Goal: Information Seeking & Learning: Learn about a topic

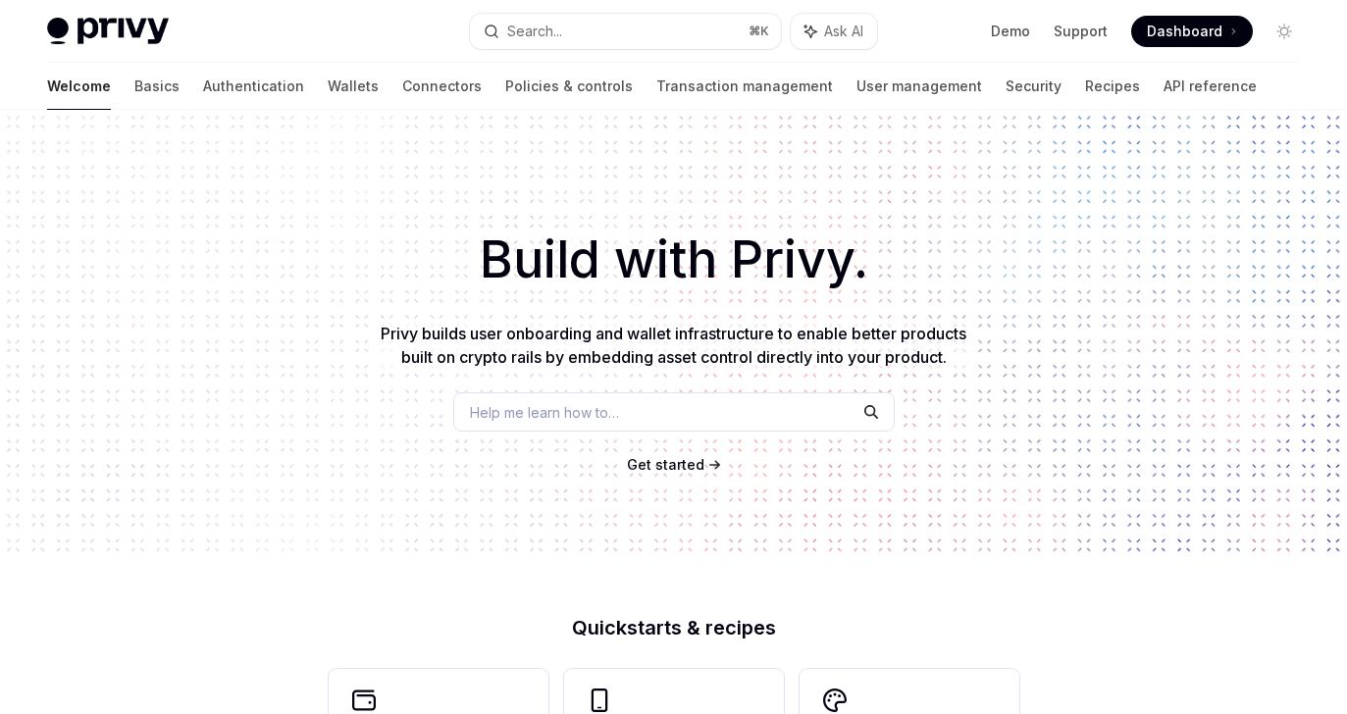
click at [636, 8] on div "Privy Docs home page Search... ⌘ K Ask AI Demo Support Dashboard Dashboard Sear…" at bounding box center [673, 31] width 1252 height 63
click at [636, 18] on button "Search... ⌘ K" at bounding box center [625, 31] width 311 height 35
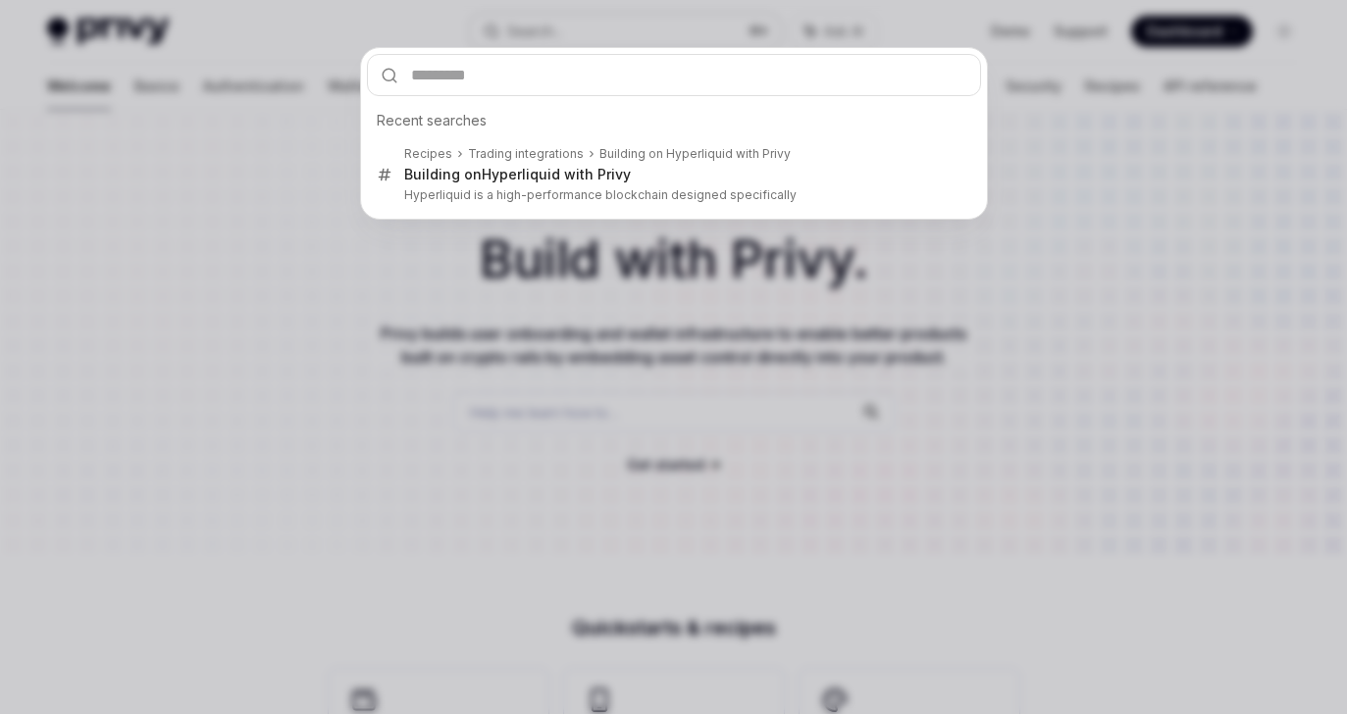
type input "**********"
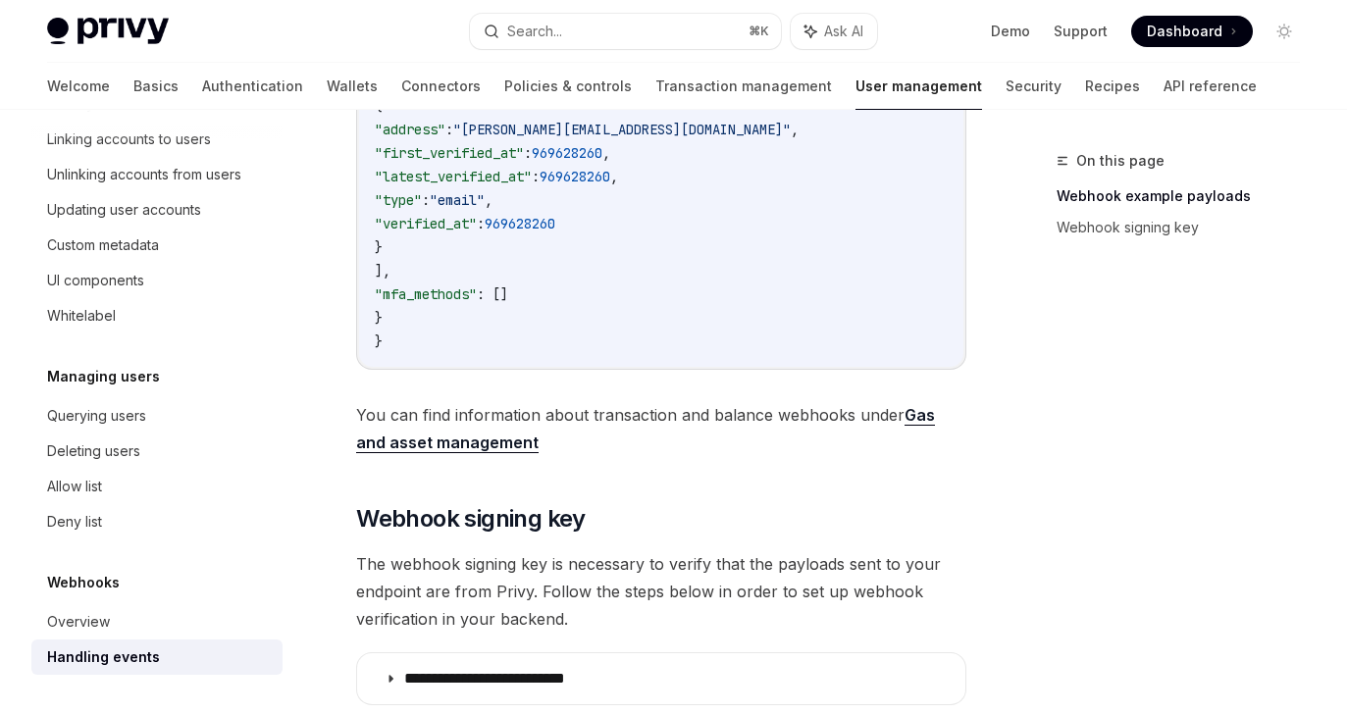
scroll to position [779, 0]
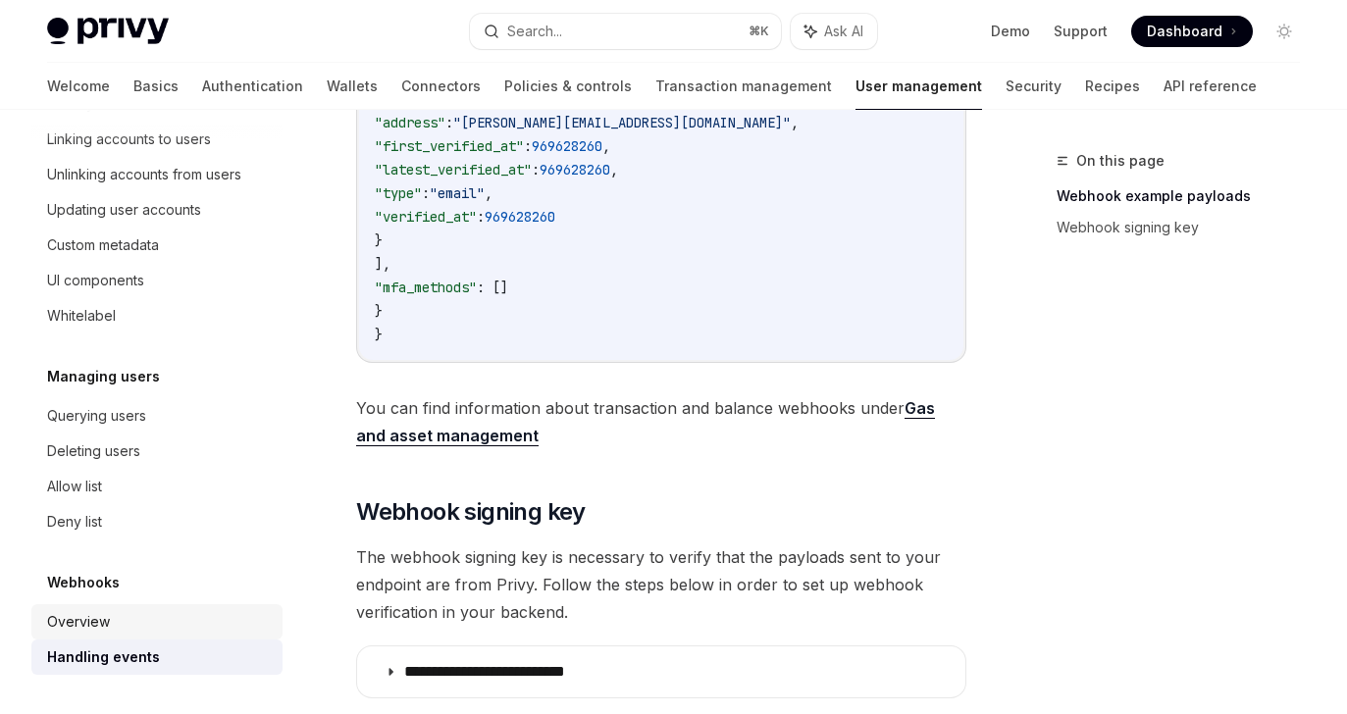
click at [34, 630] on link "Overview" at bounding box center [156, 621] width 251 height 35
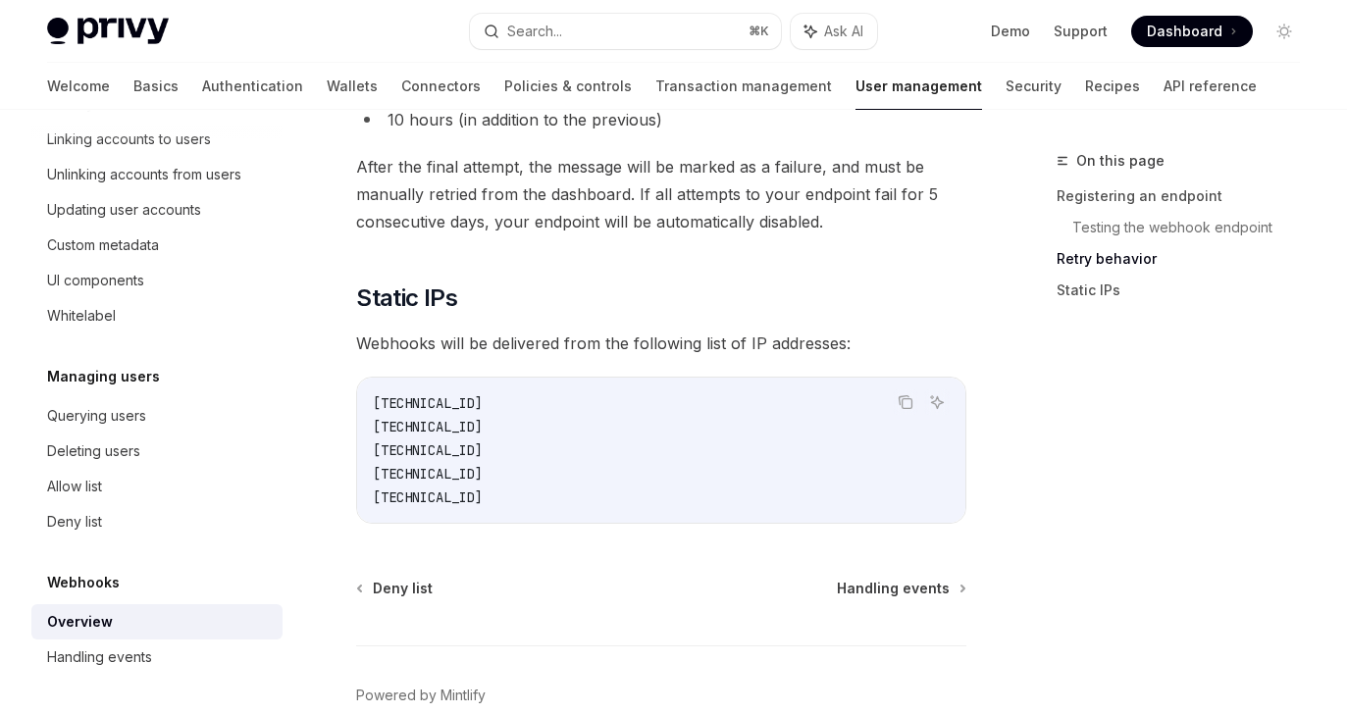
scroll to position [2738, 0]
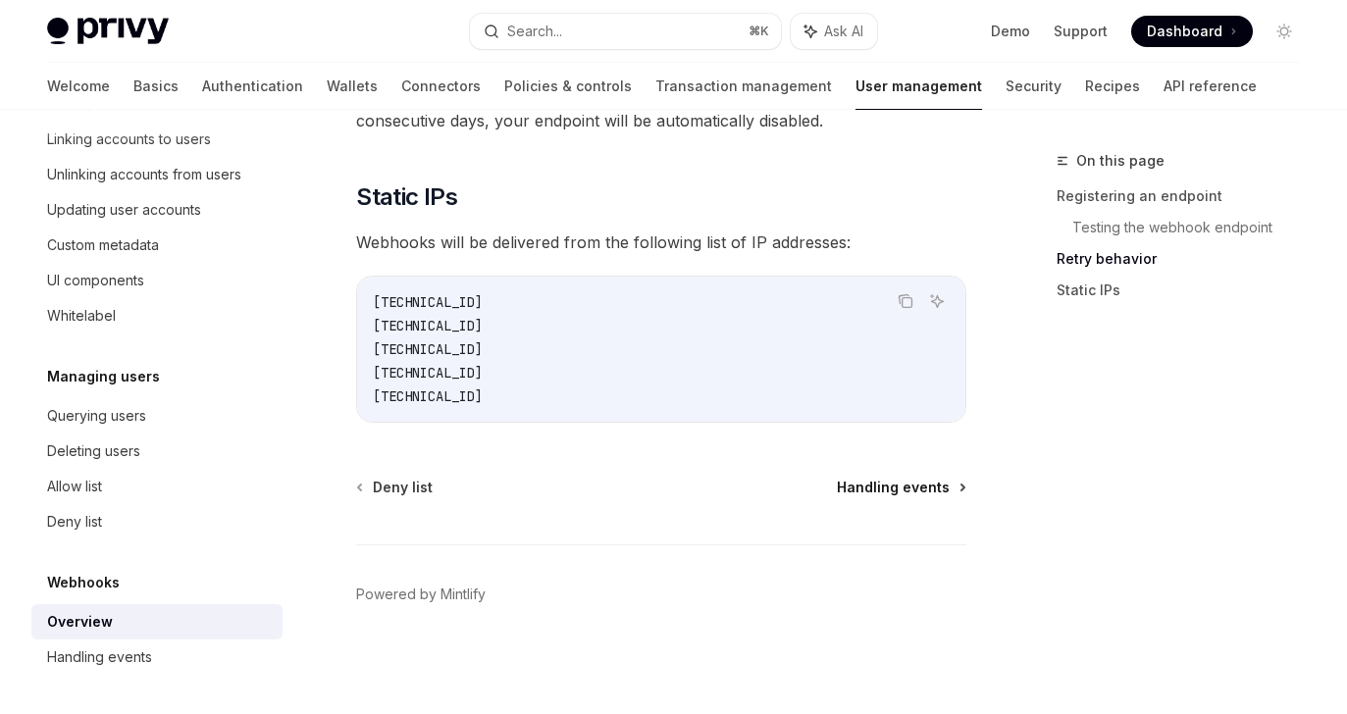
click at [934, 492] on span "Handling events" at bounding box center [893, 488] width 113 height 20
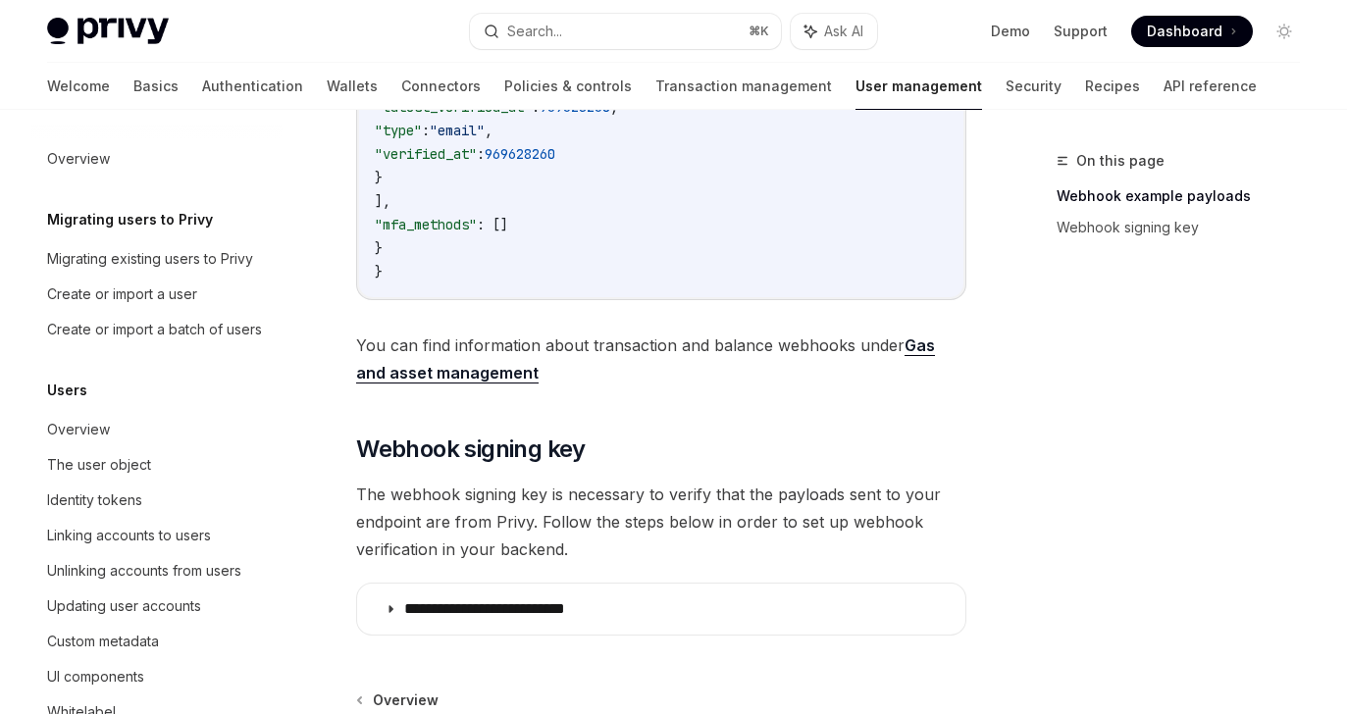
scroll to position [824, 0]
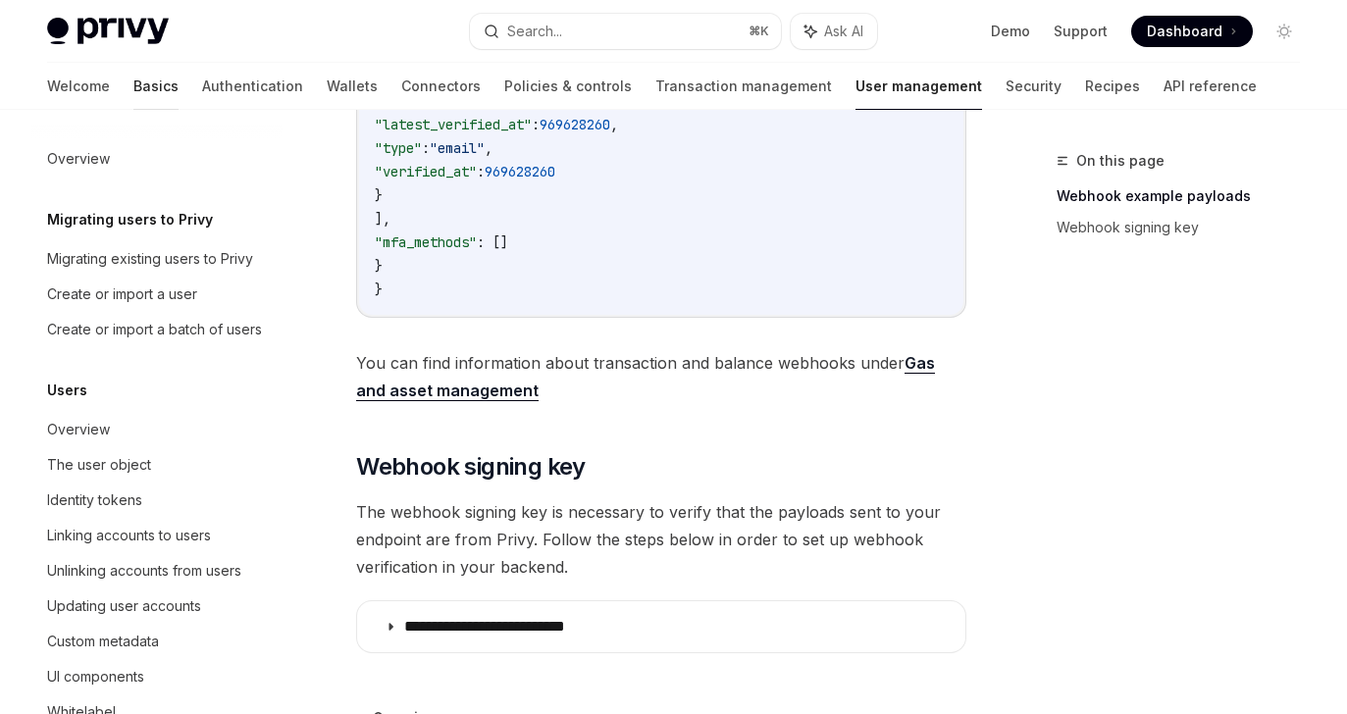
click at [133, 84] on link "Basics" at bounding box center [155, 86] width 45 height 47
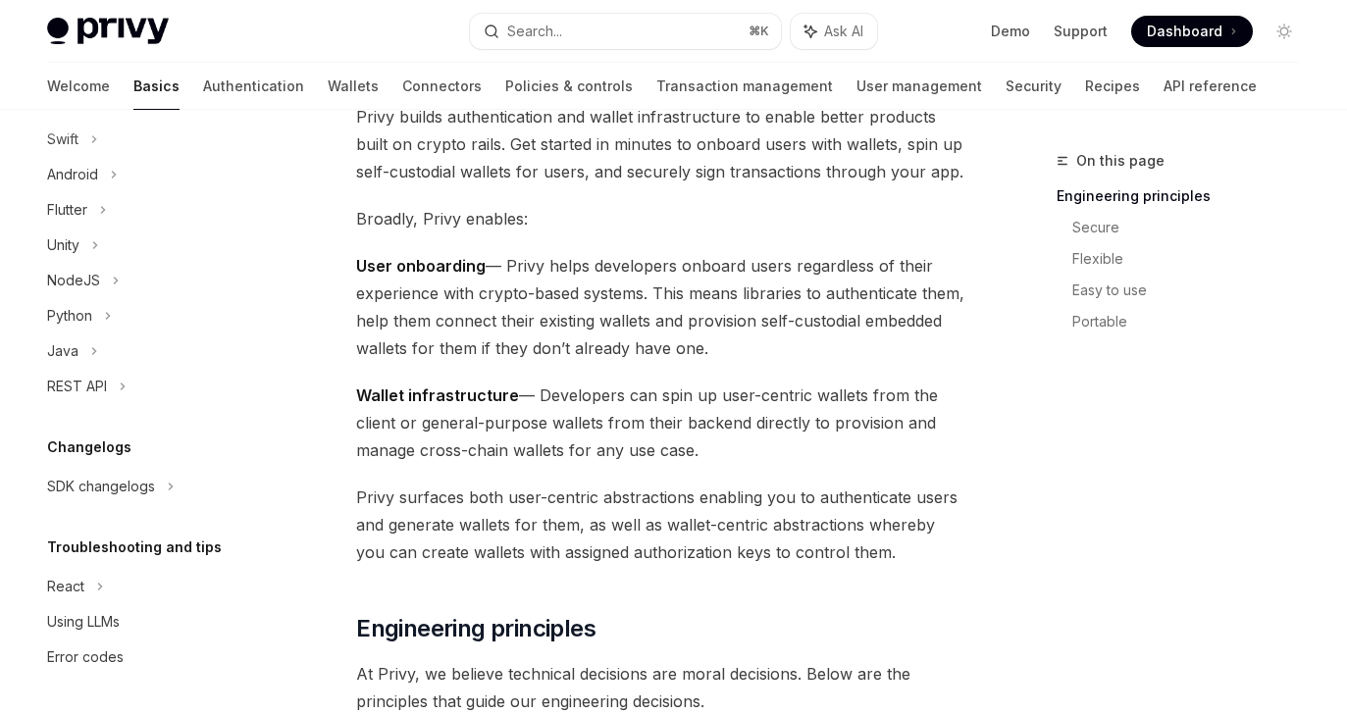
scroll to position [160, 0]
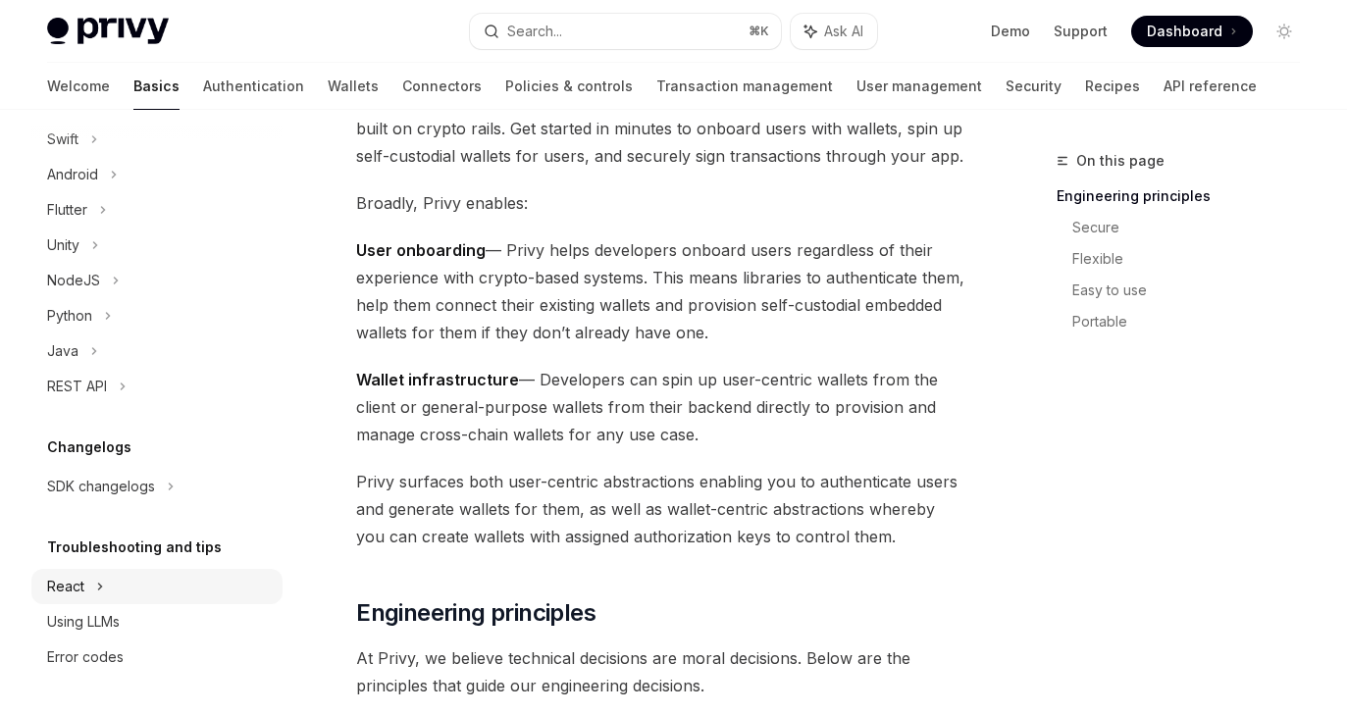
click at [88, 86] on div "React" at bounding box center [156, 68] width 251 height 35
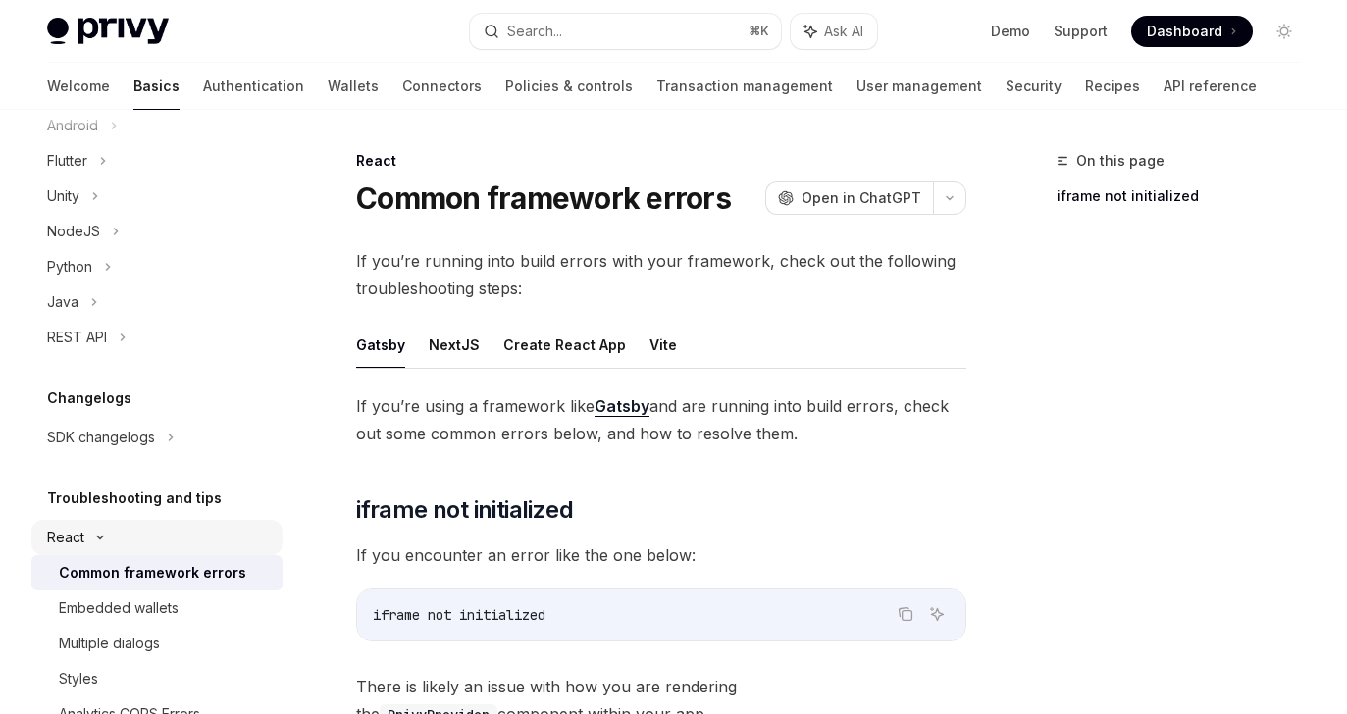
scroll to position [414, 0]
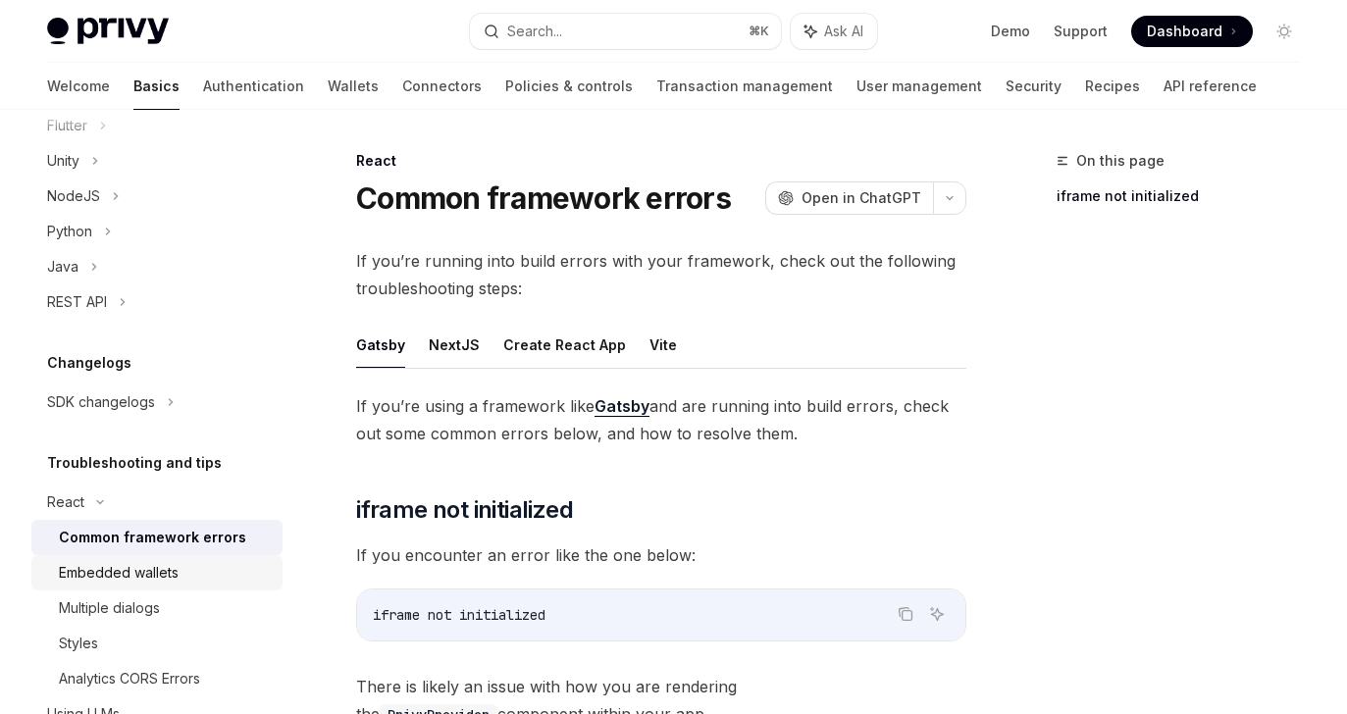
click at [113, 569] on div "Embedded wallets" at bounding box center [119, 573] width 120 height 24
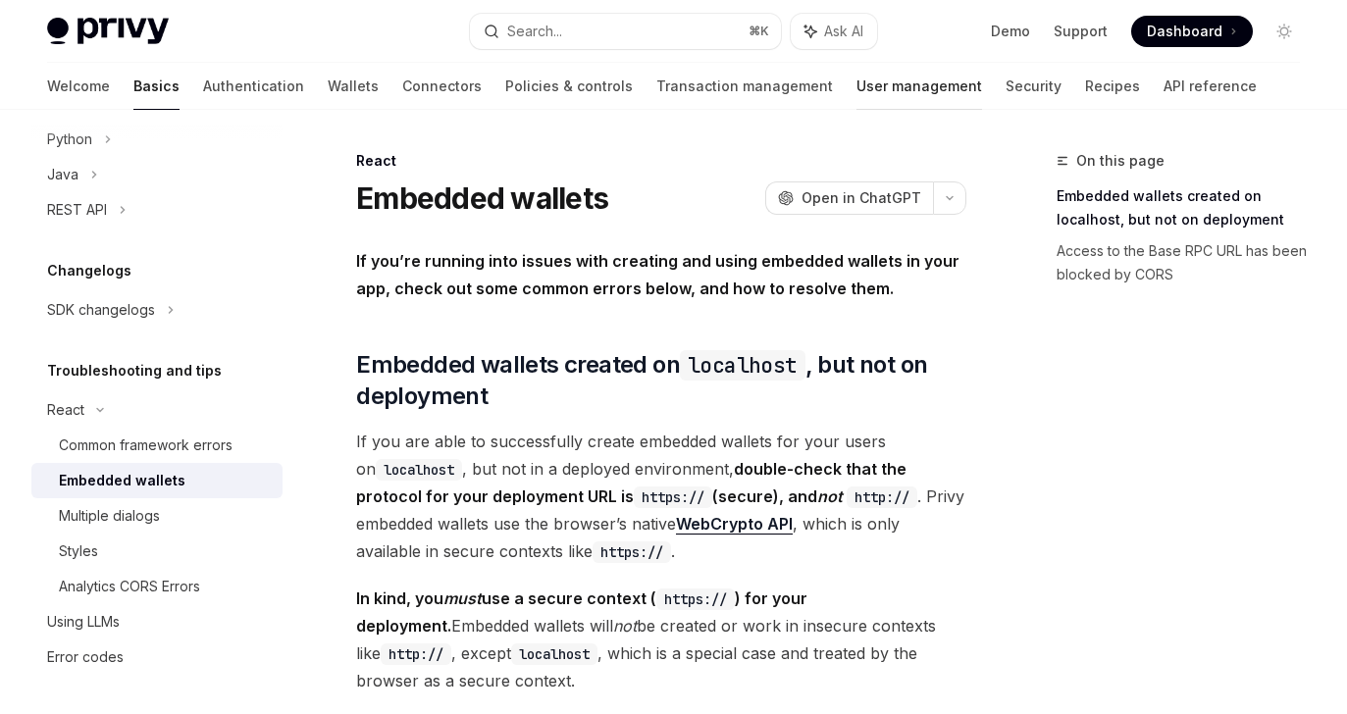
click at [856, 85] on link "User management" at bounding box center [919, 86] width 126 height 47
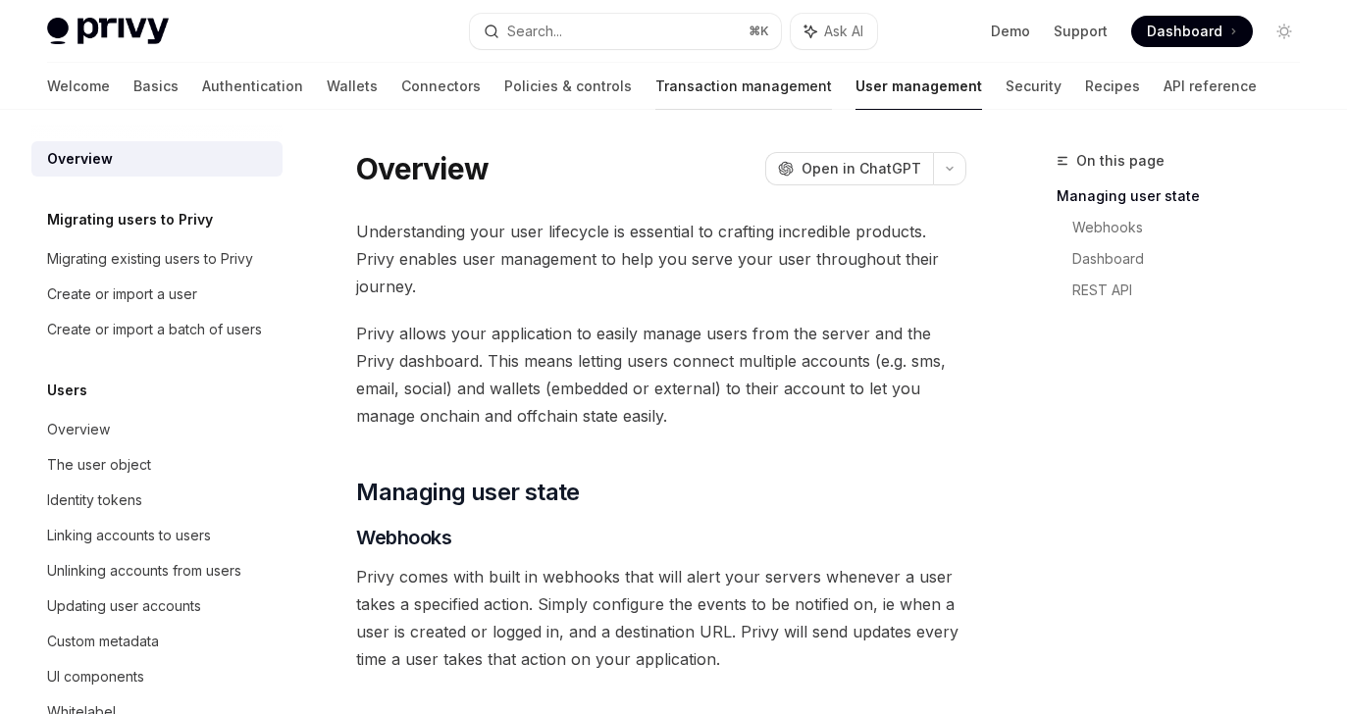
click at [693, 78] on link "Transaction management" at bounding box center [743, 86] width 177 height 47
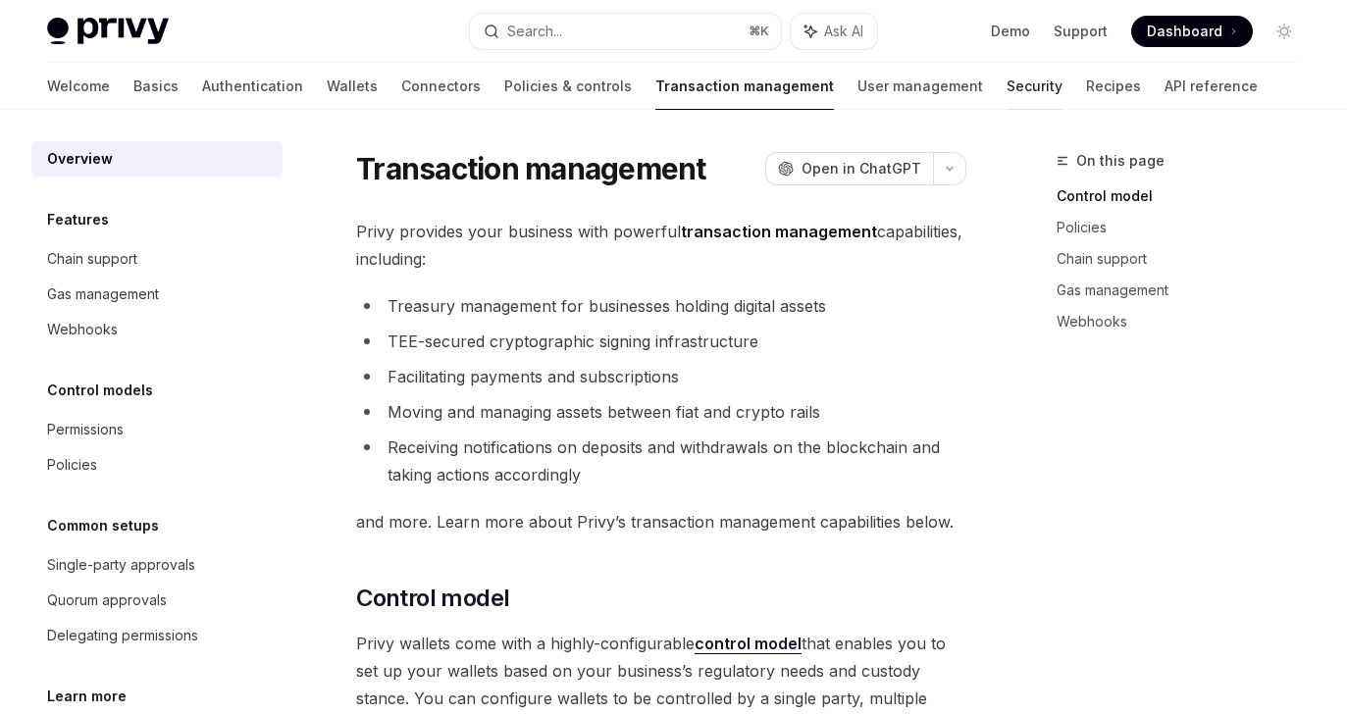
click at [1006, 81] on link "Security" at bounding box center [1034, 86] width 56 height 47
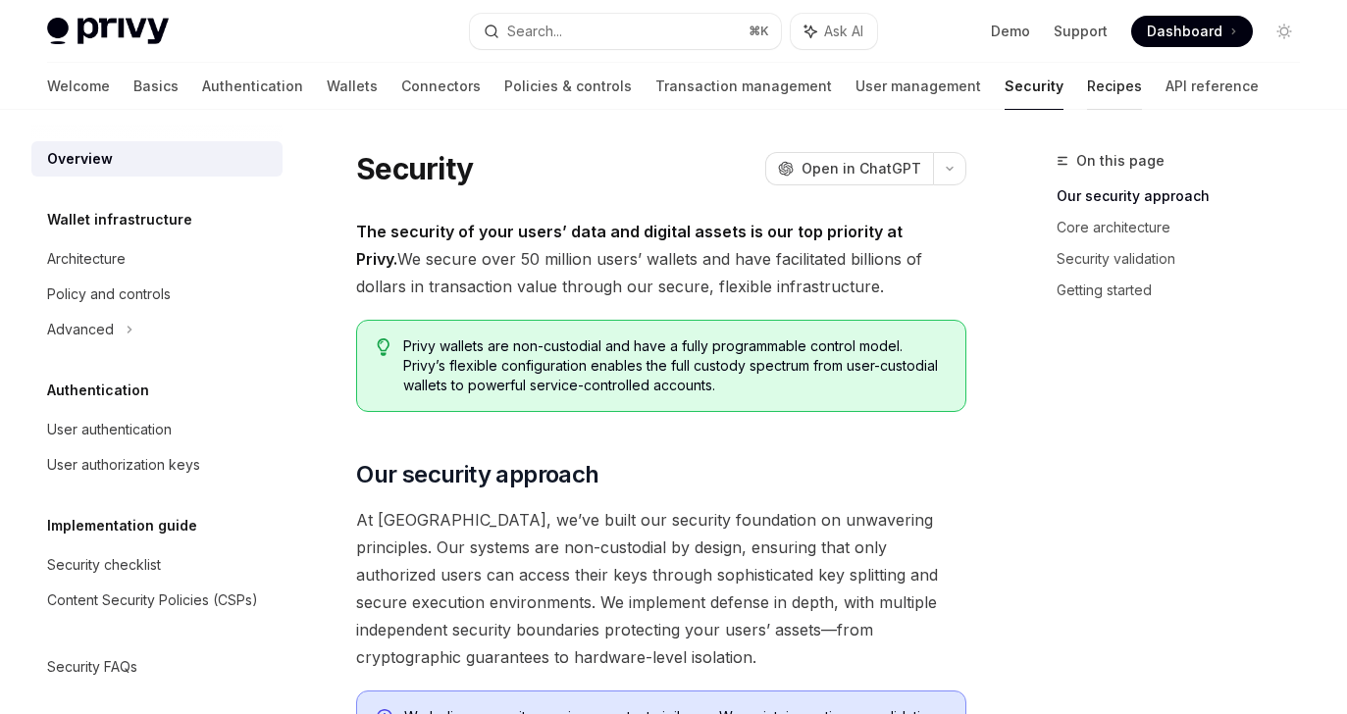
click at [1087, 84] on link "Recipes" at bounding box center [1114, 86] width 55 height 47
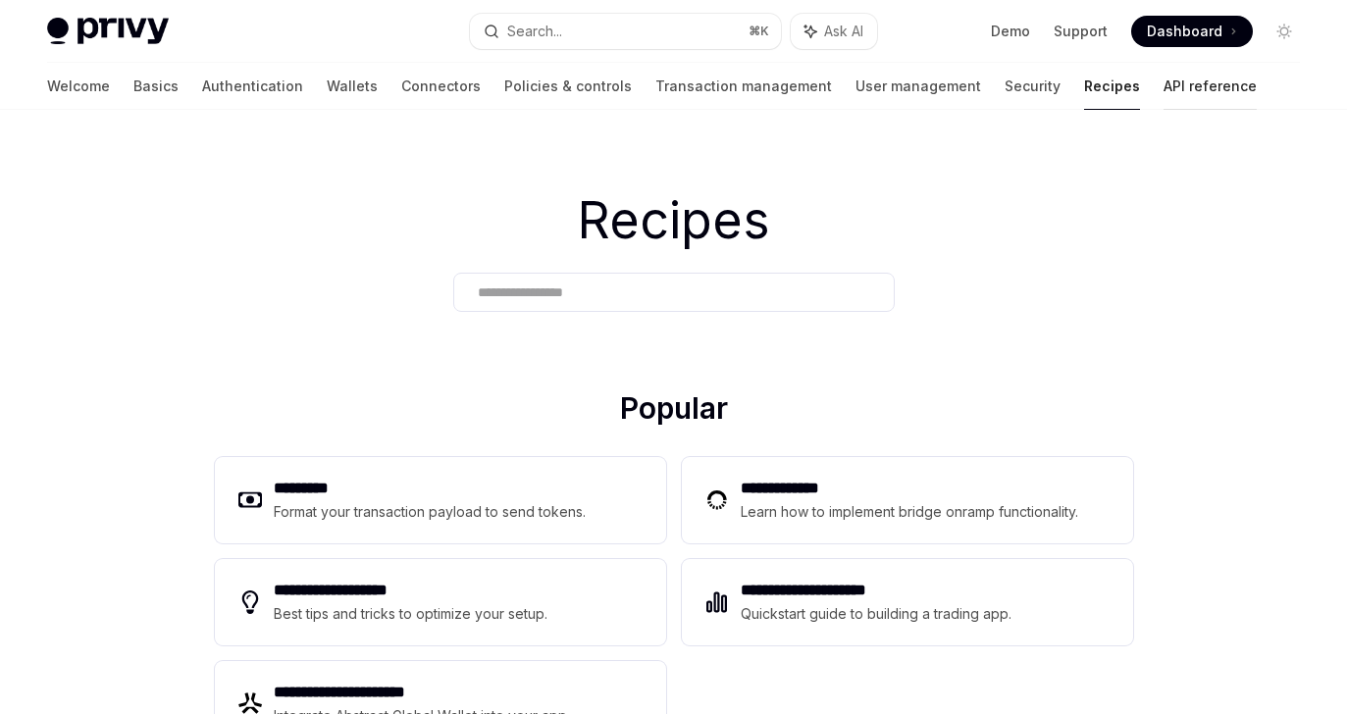
click at [1163, 93] on link "API reference" at bounding box center [1209, 86] width 93 height 47
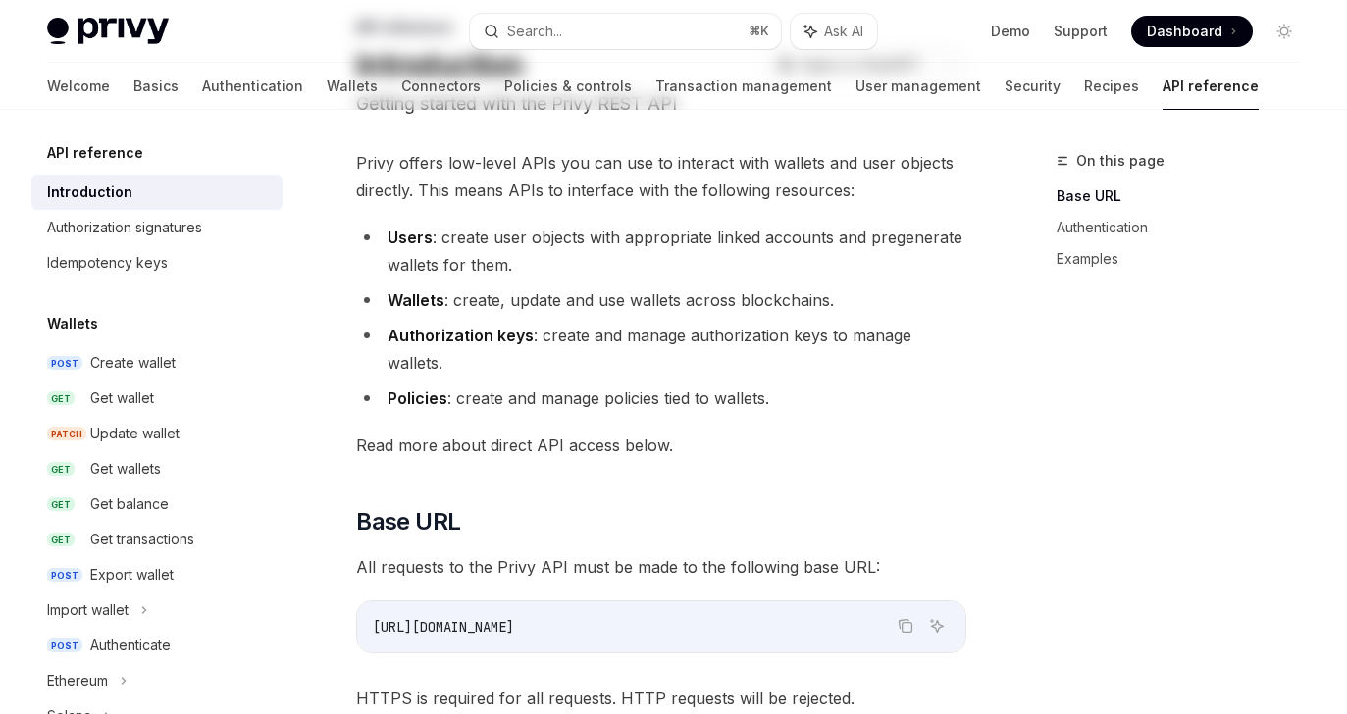
scroll to position [390, 0]
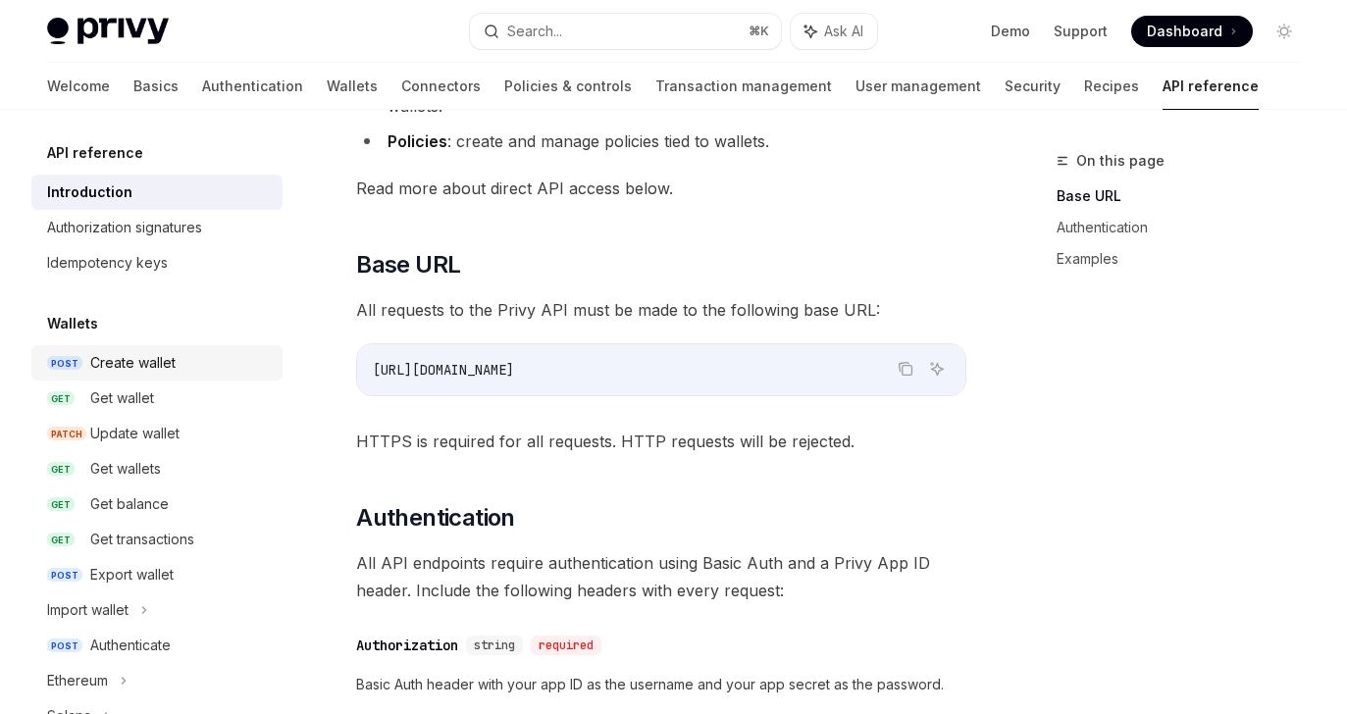
click at [158, 362] on div "Create wallet" at bounding box center [132, 363] width 85 height 24
type textarea "*"
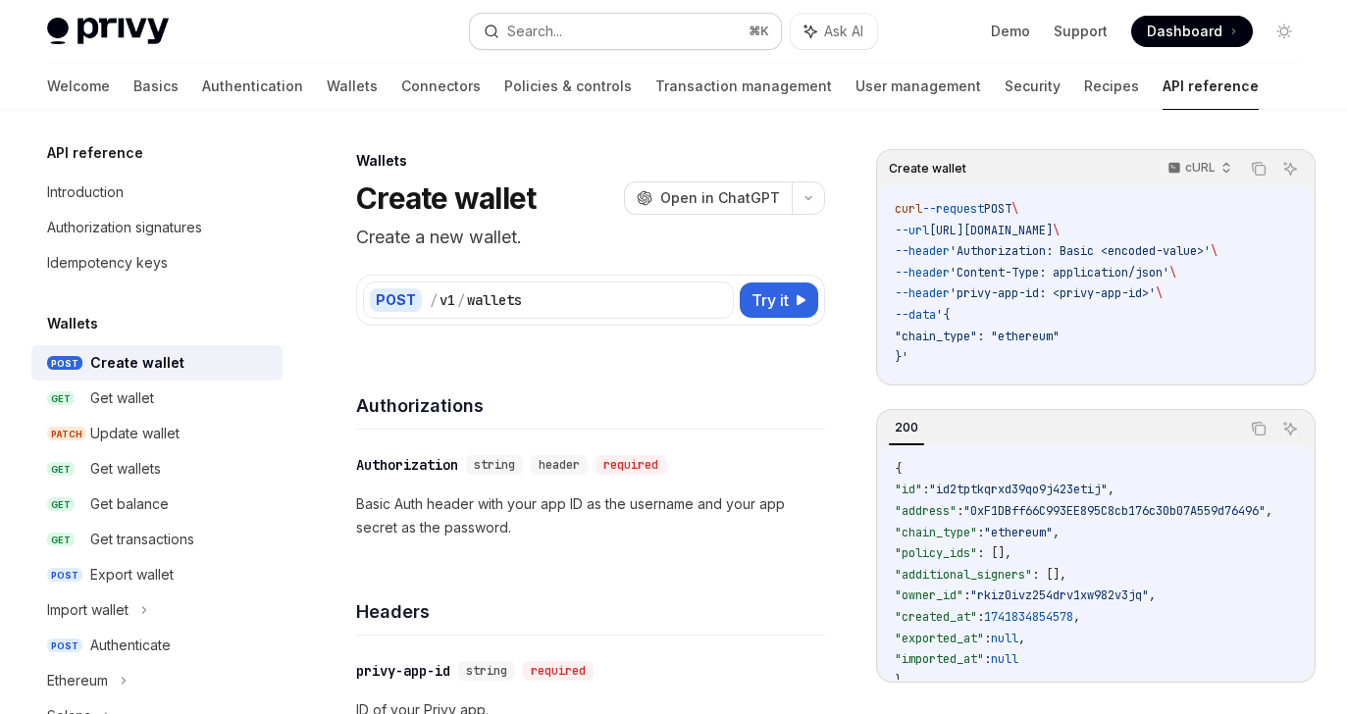
click at [569, 40] on button "Search... ⌘ K" at bounding box center [625, 31] width 311 height 35
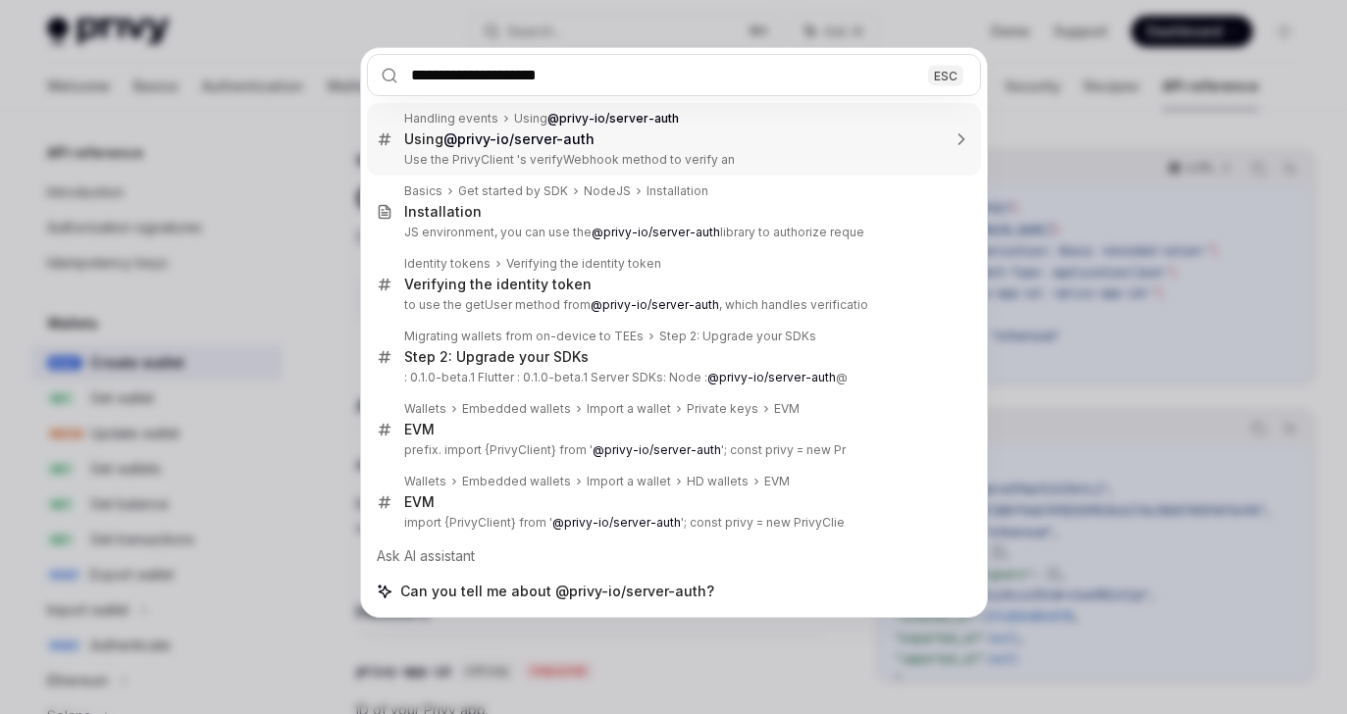
drag, startPoint x: 424, startPoint y: 80, endPoint x: 363, endPoint y: 83, distance: 60.9
click at [367, 83] on input "**********" at bounding box center [674, 75] width 614 height 42
type input "**********"
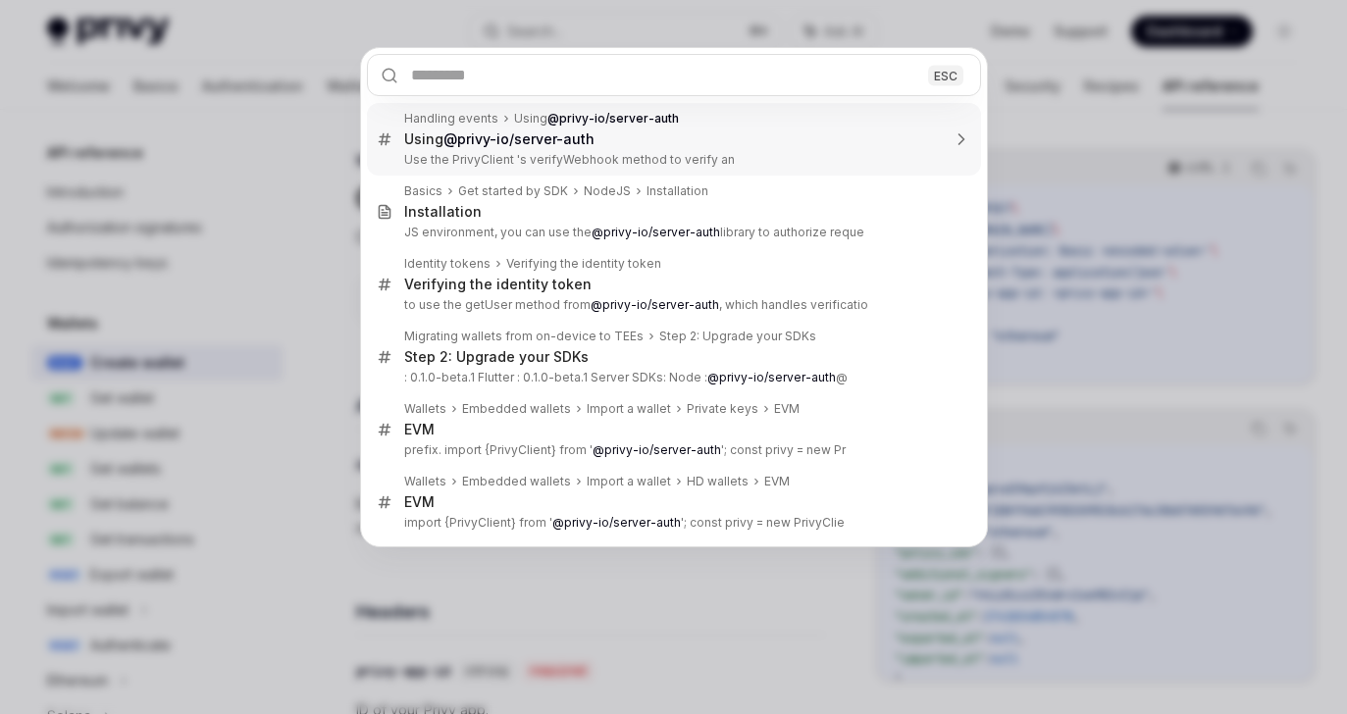
type textarea "*"
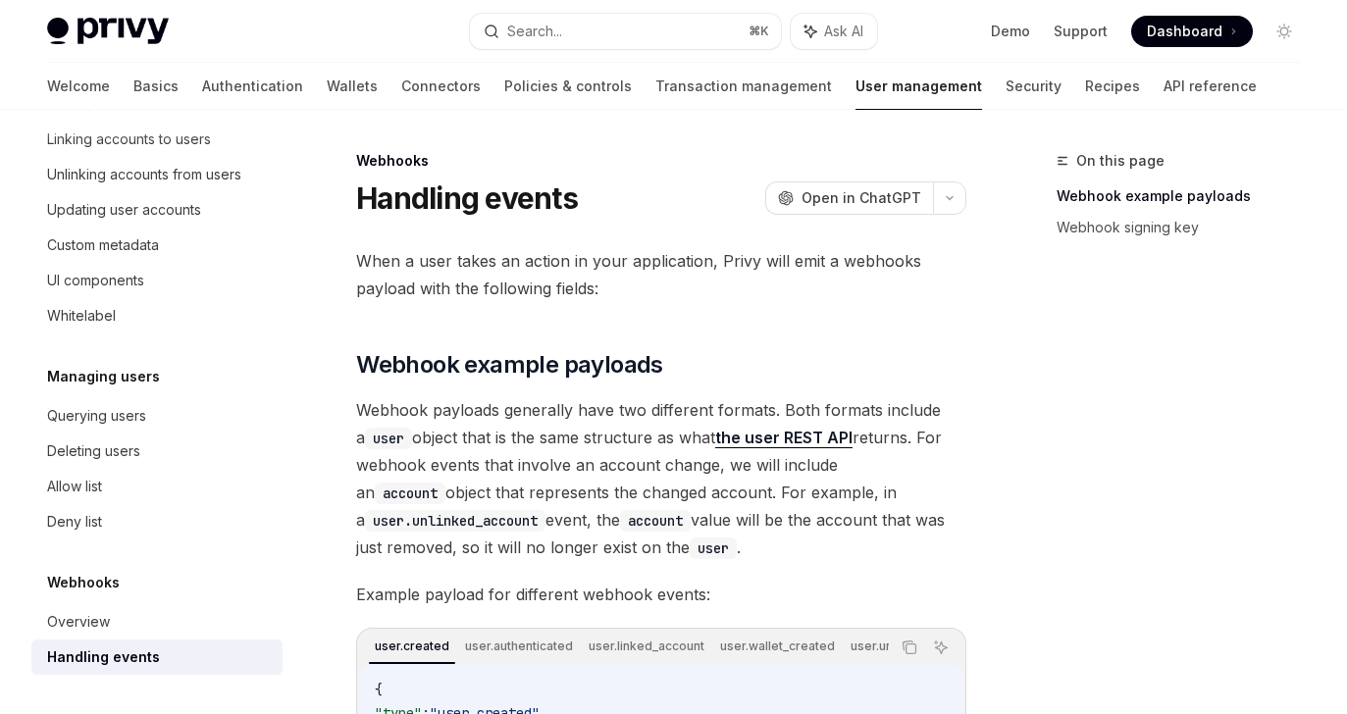
click at [539, 54] on div "Privy Docs home page Search... ⌘ K Ask AI Demo Support Dashboard Dashboard Sear…" at bounding box center [673, 31] width 1252 height 63
click at [535, 35] on div "Search..." at bounding box center [534, 32] width 55 height 24
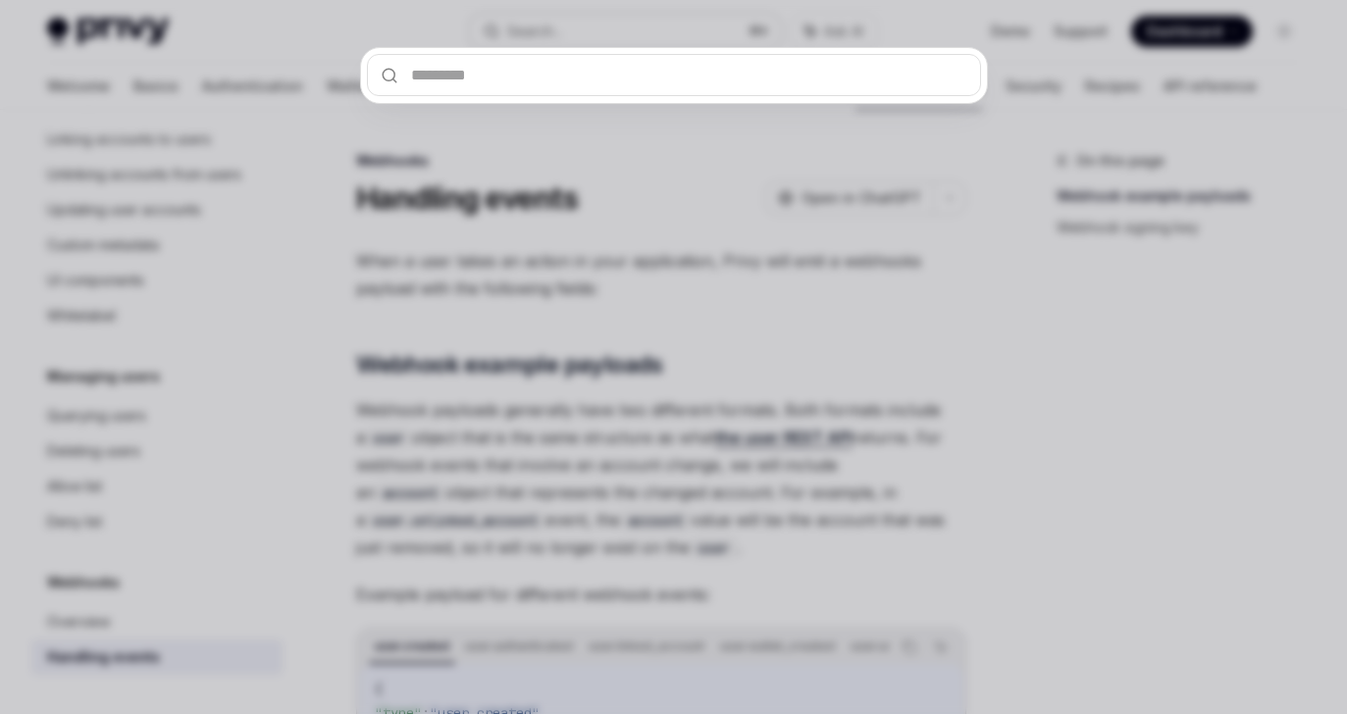
type input "**********"
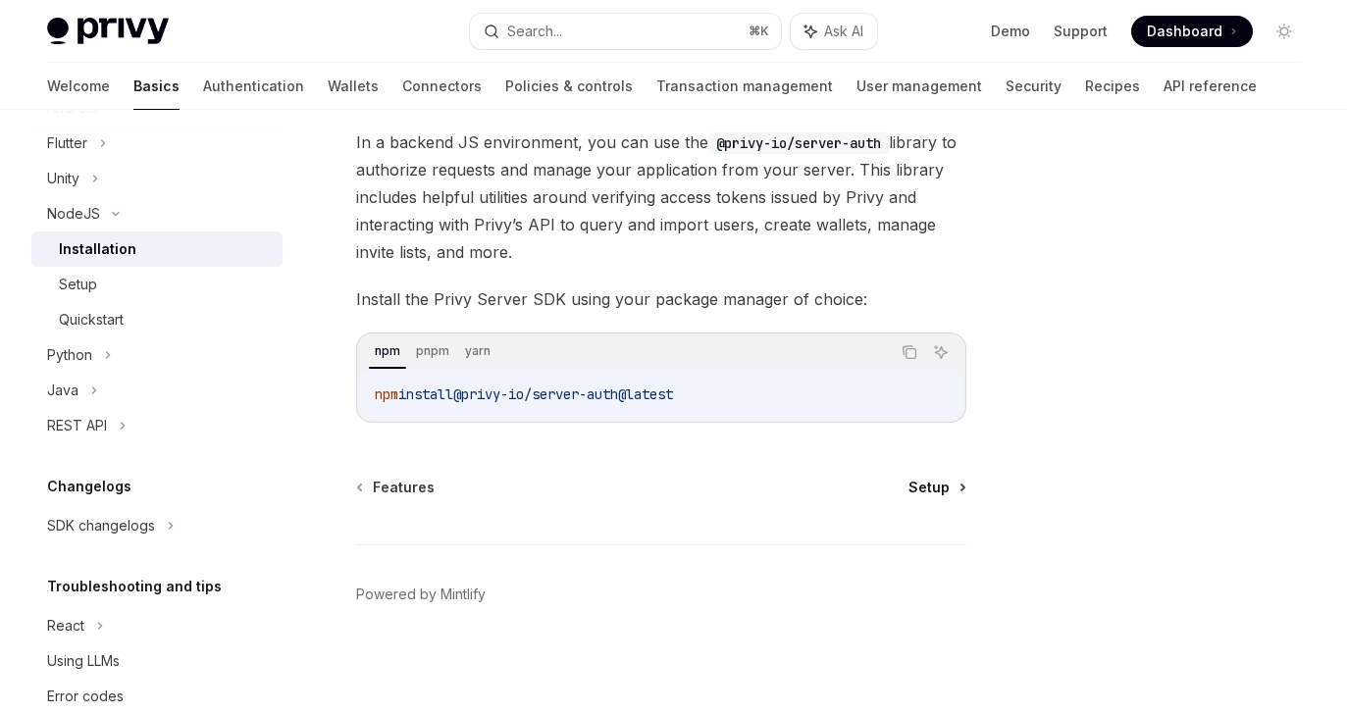
click at [913, 488] on span "Setup" at bounding box center [928, 488] width 41 height 20
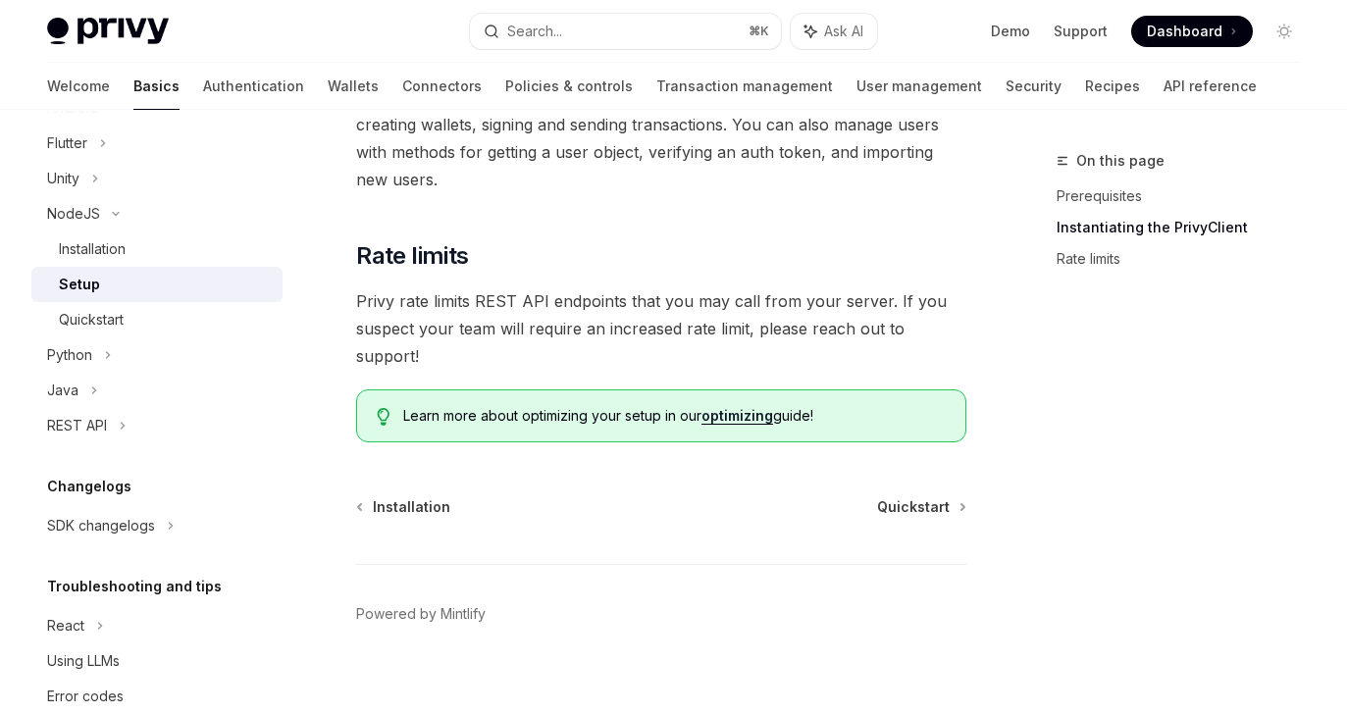
click at [896, 497] on div "Installation Quickstart Powered by Mintlify" at bounding box center [661, 615] width 610 height 236
click at [891, 497] on span "Quickstart" at bounding box center [913, 507] width 73 height 20
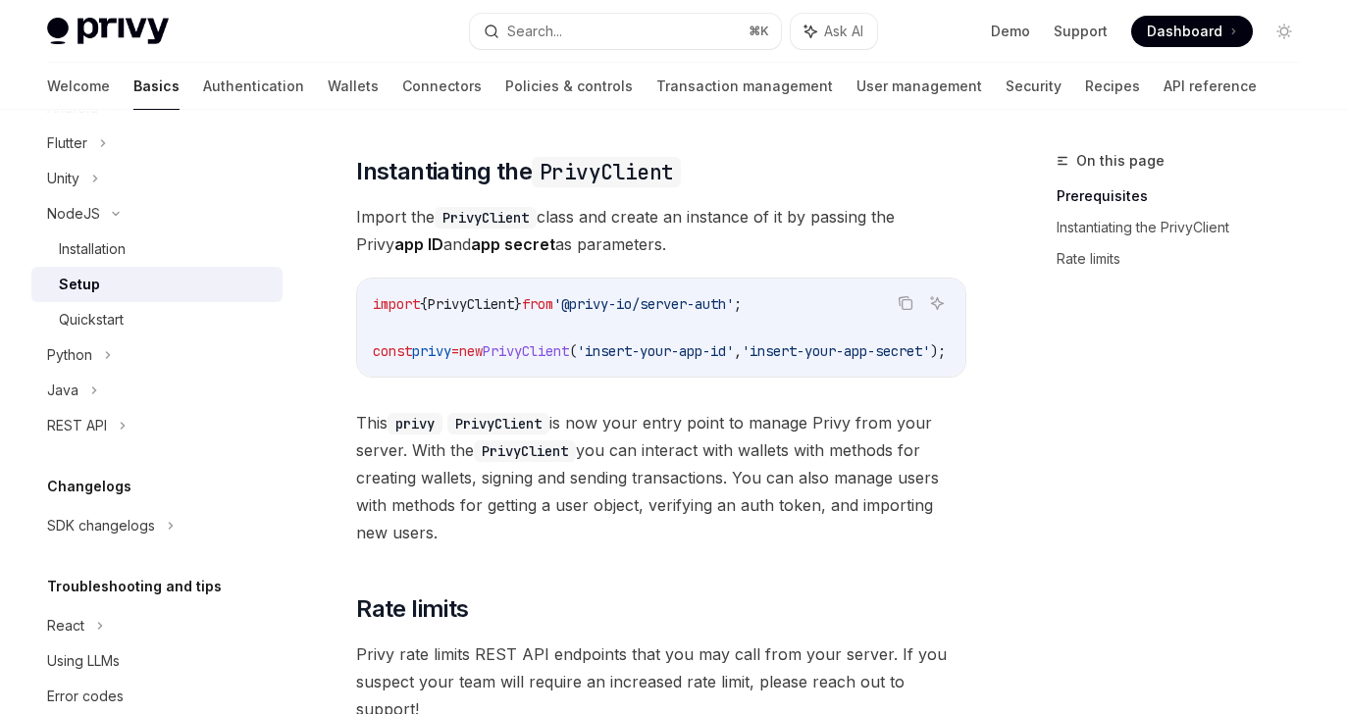
click at [522, 311] on span "}" at bounding box center [518, 304] width 8 height 18
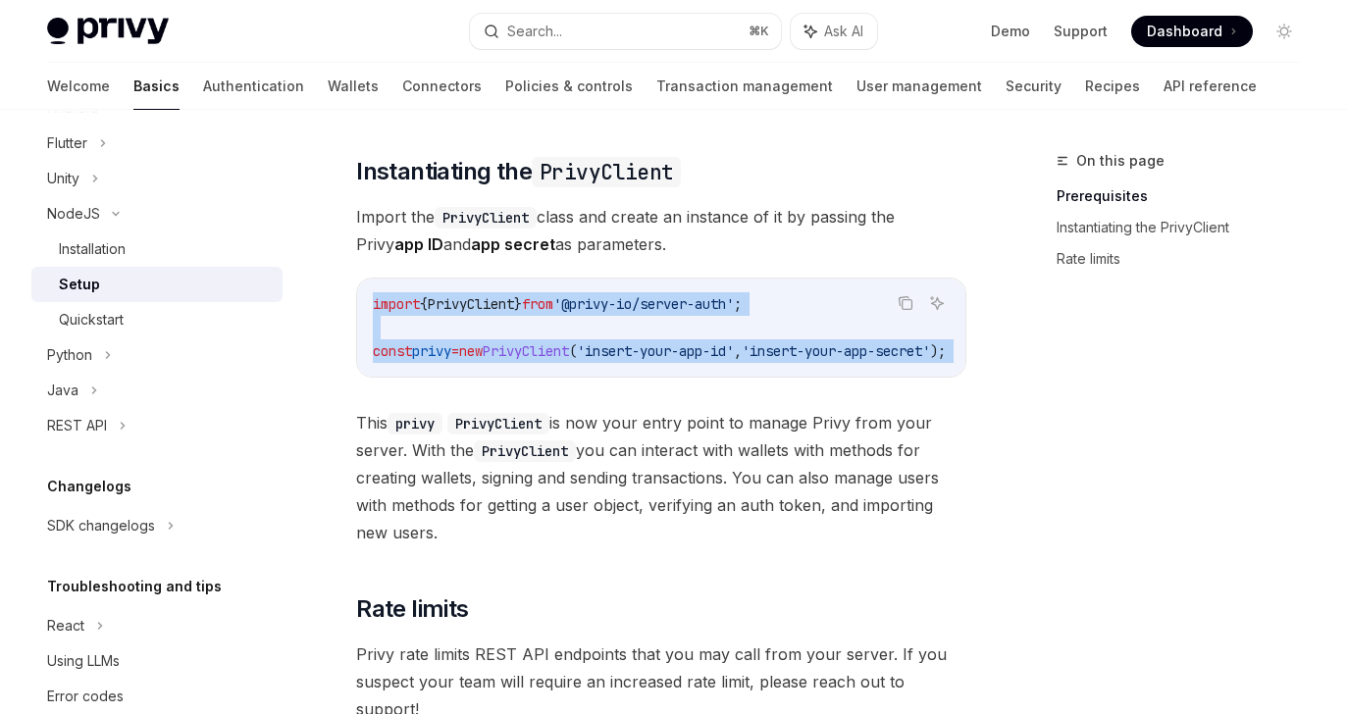
drag, startPoint x: 543, startPoint y: 311, endPoint x: 543, endPoint y: 358, distance: 47.1
click at [543, 358] on code "import { PrivyClient } from '@privy-io/server-auth' ; const privy = new PrivyCl…" at bounding box center [683, 327] width 620 height 71
copy div "import { PrivyClient } from '@privy-io/server-auth' ; const privy = new PrivyCl…"
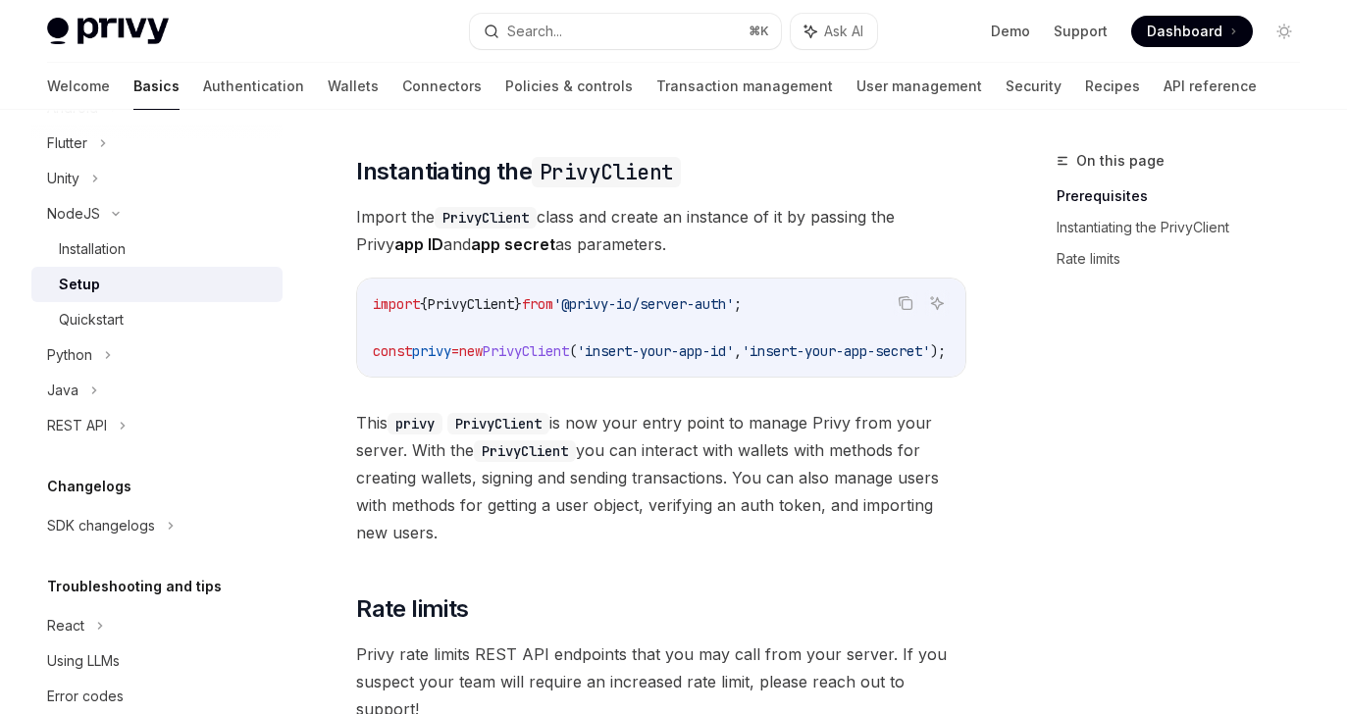
click at [604, 331] on code "import { PrivyClient } from '@privy-io/server-auth' ; const privy = new PrivyCl…" at bounding box center [683, 327] width 620 height 71
click at [569, 343] on span "PrivyClient" at bounding box center [526, 351] width 86 height 18
copy span "PrivyClient"
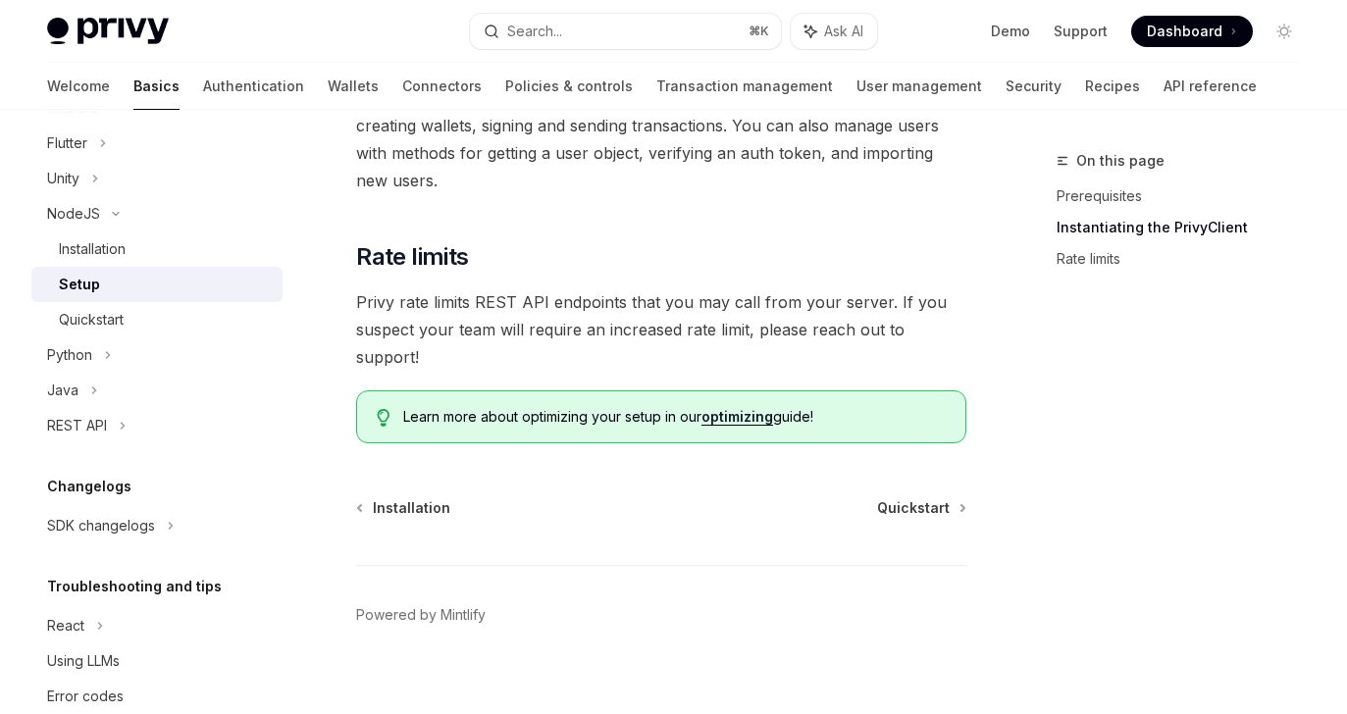
scroll to position [648, 0]
click at [936, 497] on span "Quickstart" at bounding box center [913, 507] width 73 height 20
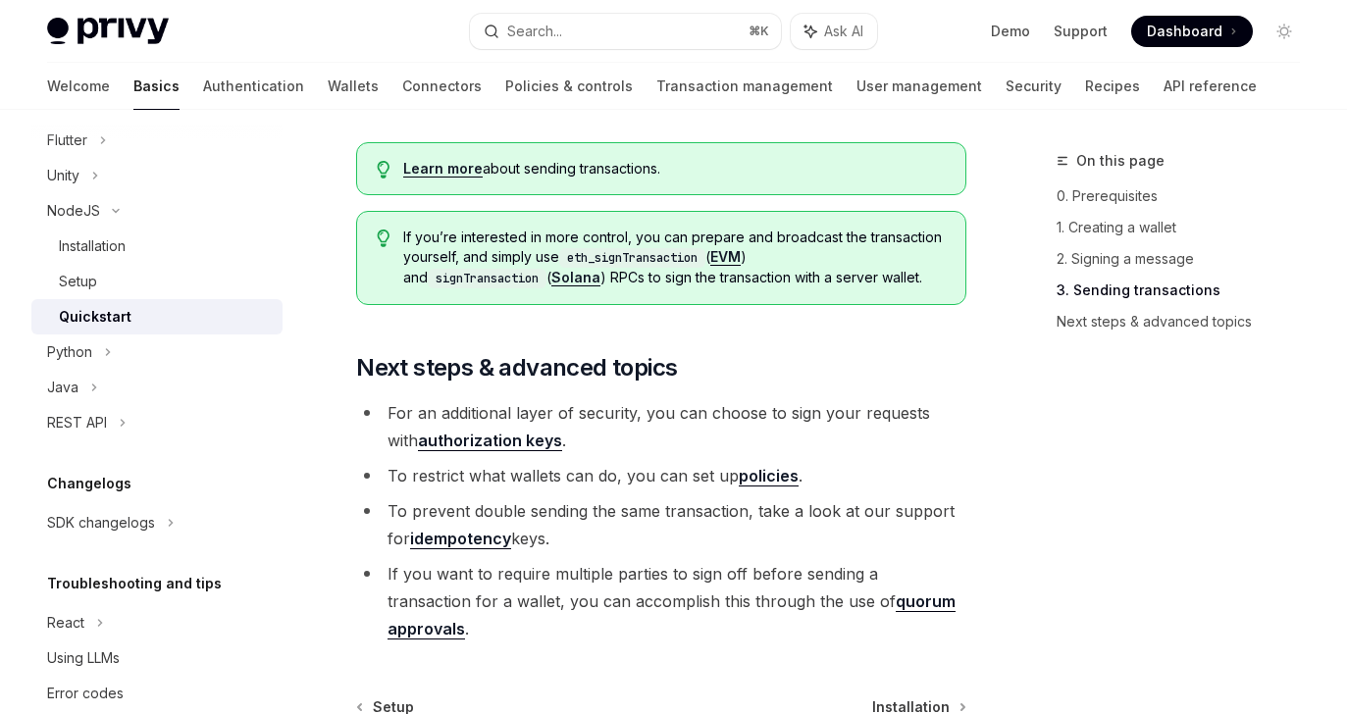
scroll to position [2316, 0]
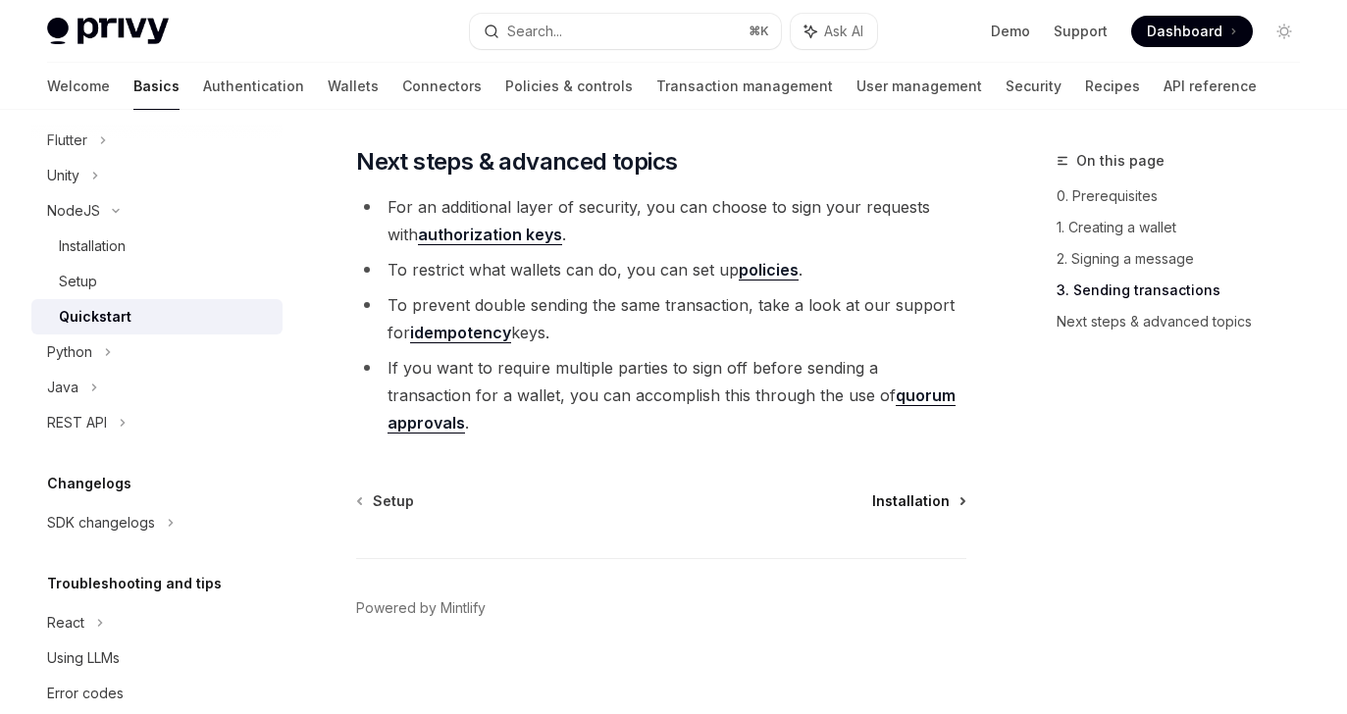
click at [941, 491] on span "Installation" at bounding box center [910, 501] width 77 height 20
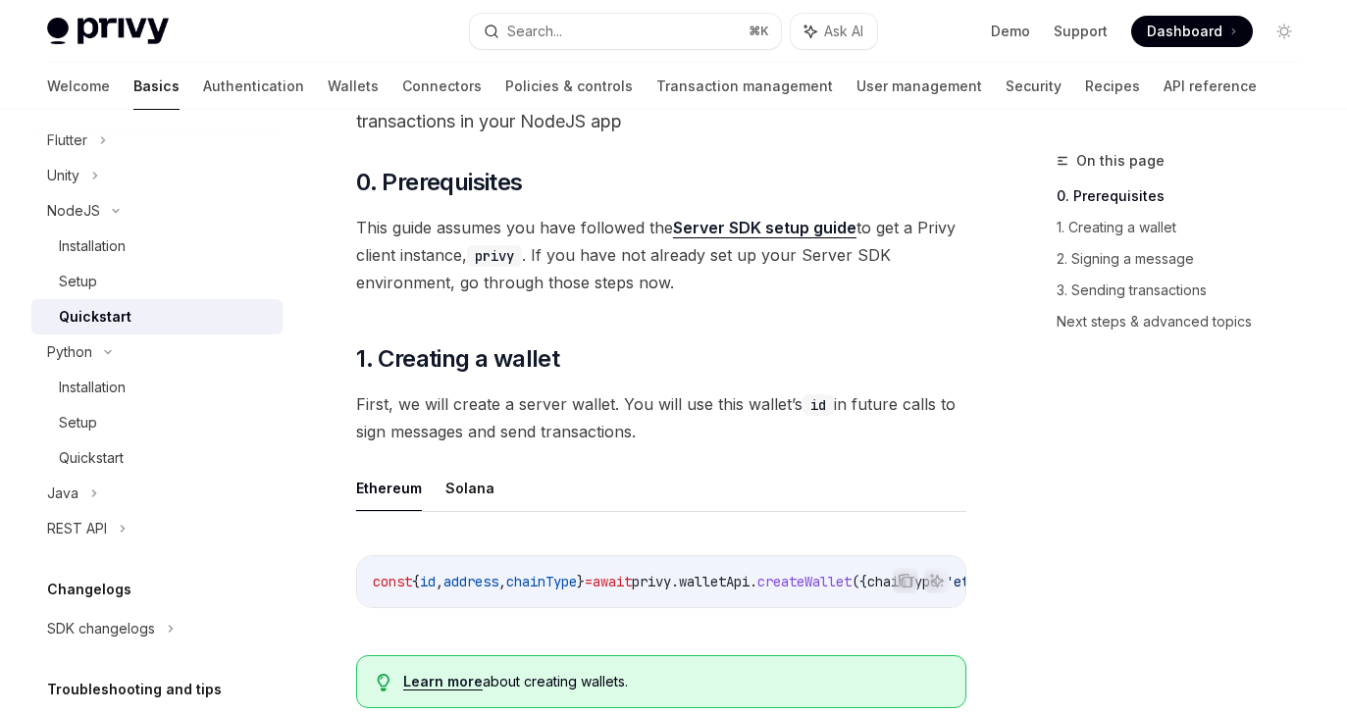
scroll to position [147, 0]
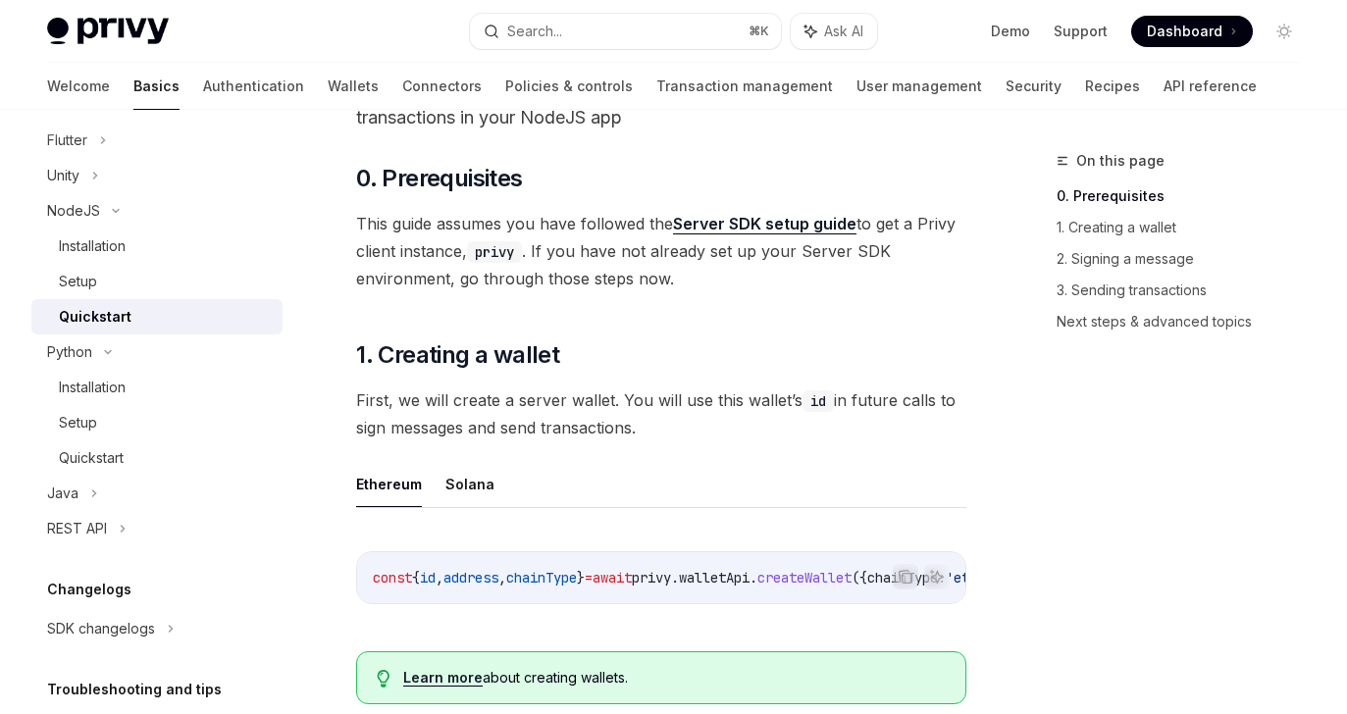
click at [772, 220] on link "Server SDK setup guide" at bounding box center [764, 224] width 183 height 21
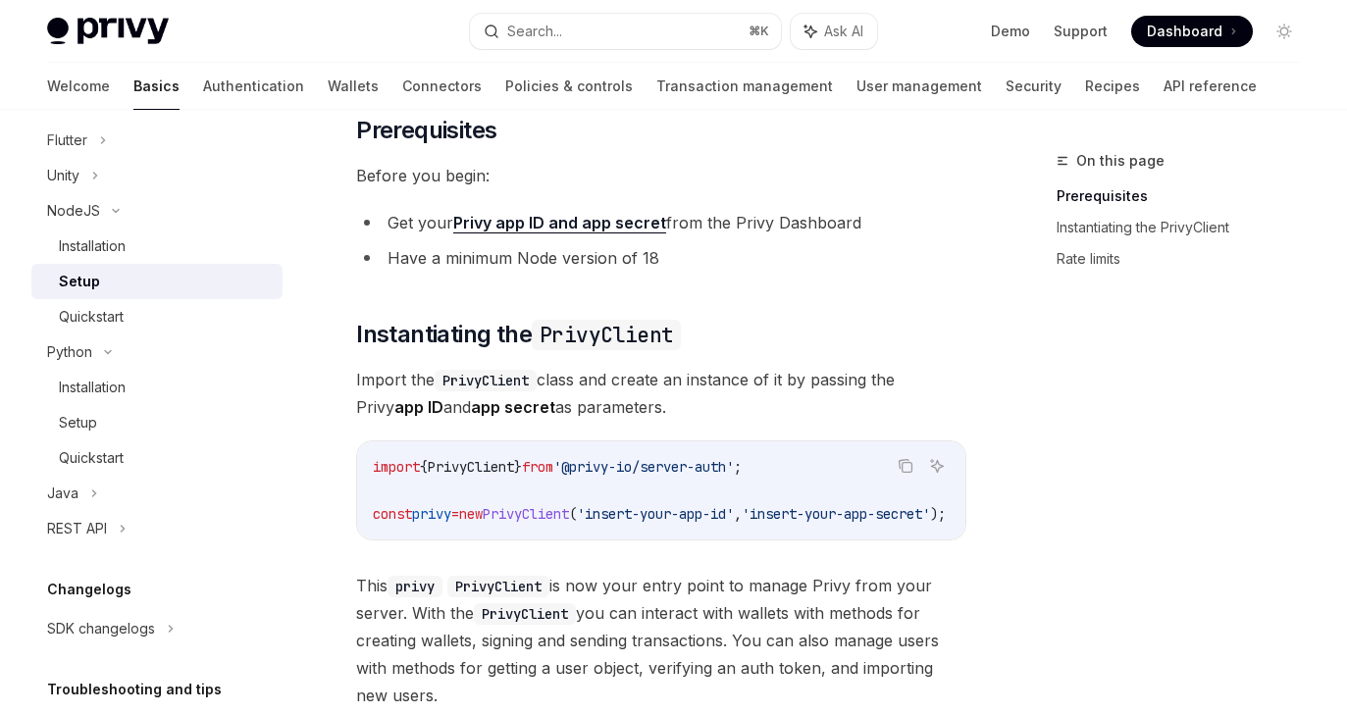
click at [569, 513] on span "PrivyClient" at bounding box center [526, 514] width 86 height 18
copy span "PrivyClient"
click at [542, 22] on div "Search..." at bounding box center [534, 32] width 55 height 24
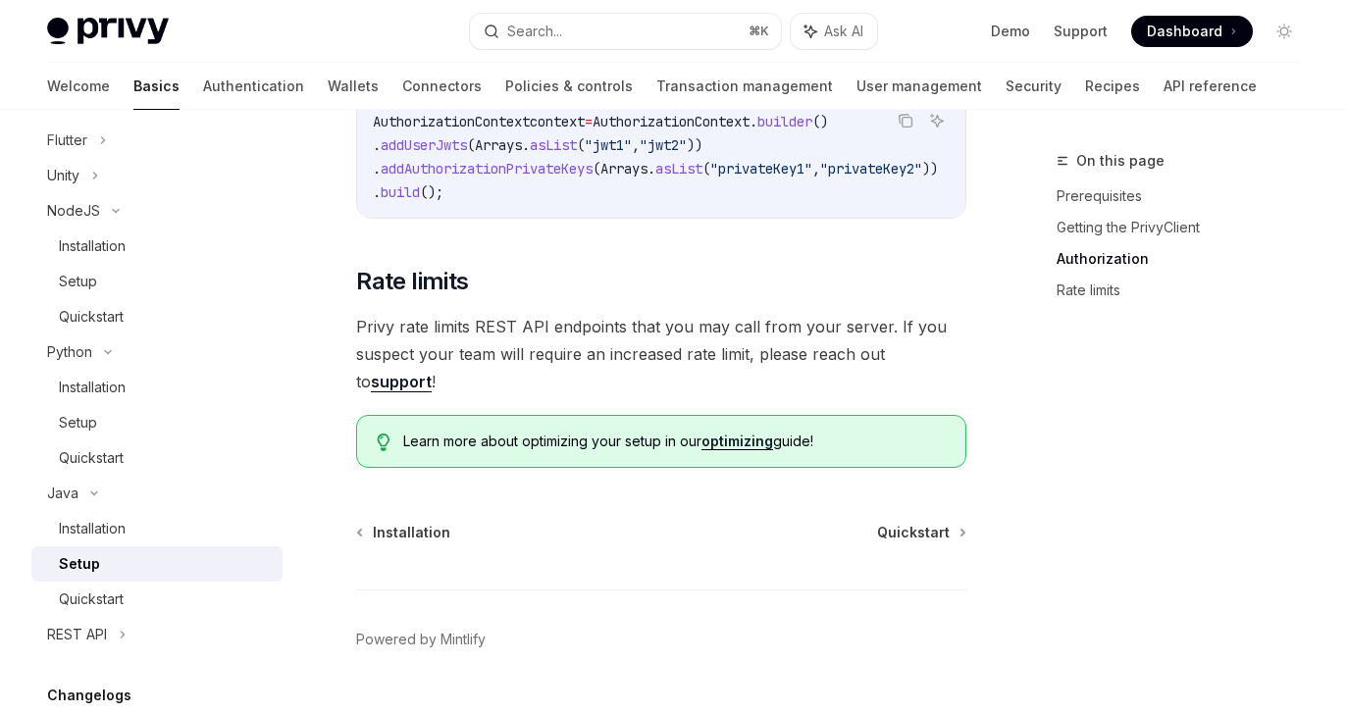
scroll to position [1103, 0]
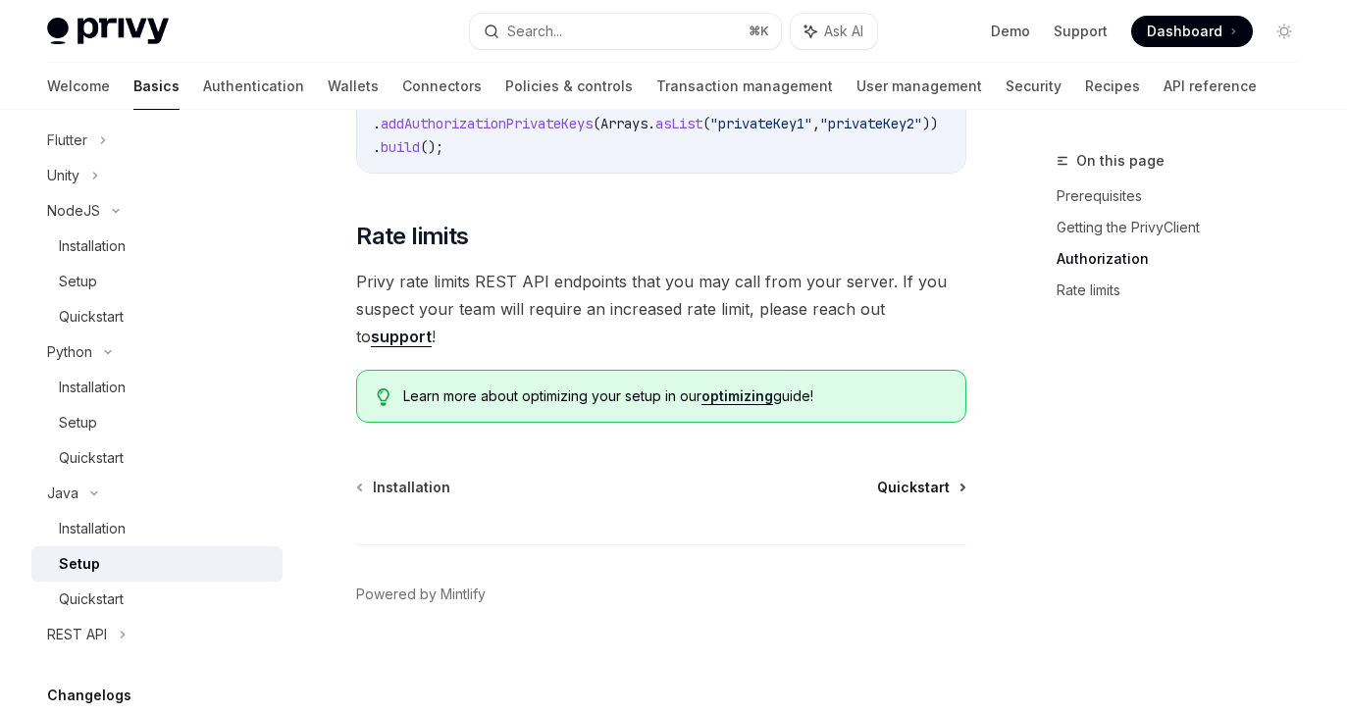
click at [925, 481] on span "Quickstart" at bounding box center [913, 488] width 73 height 20
type textarea "*"
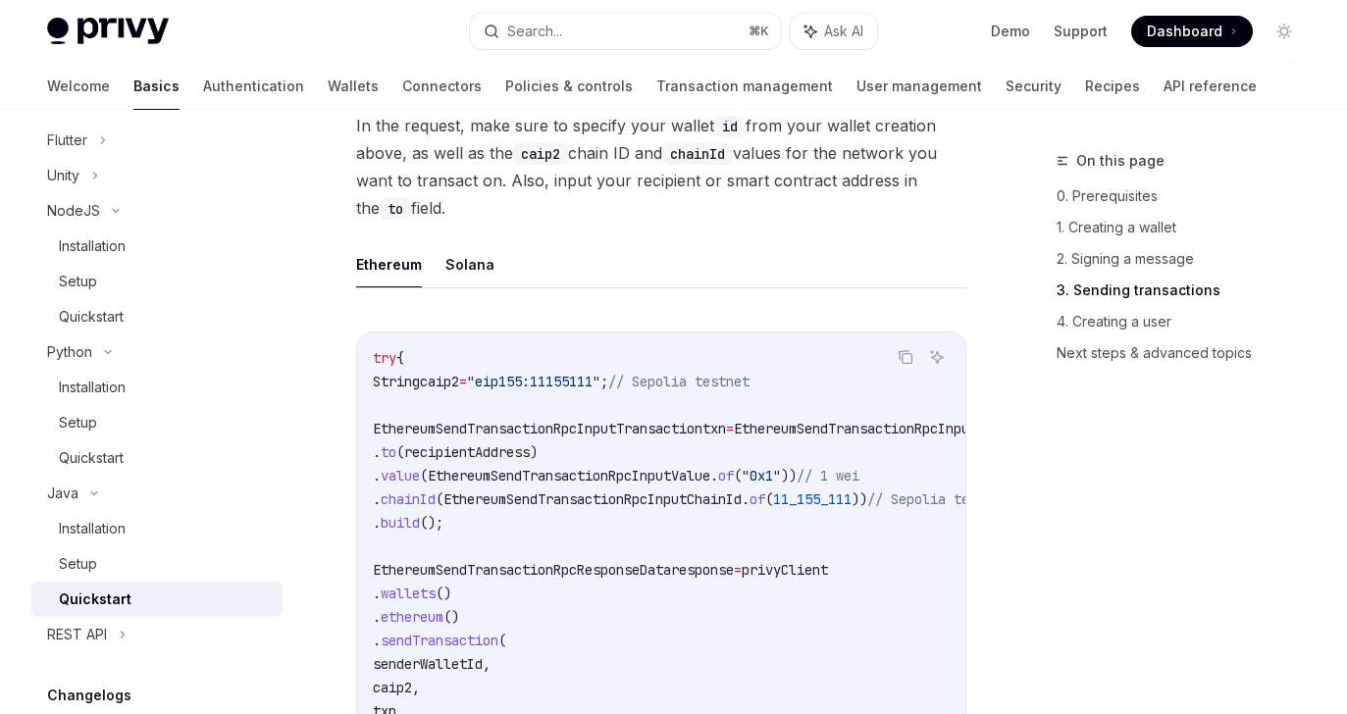
scroll to position [2461, 0]
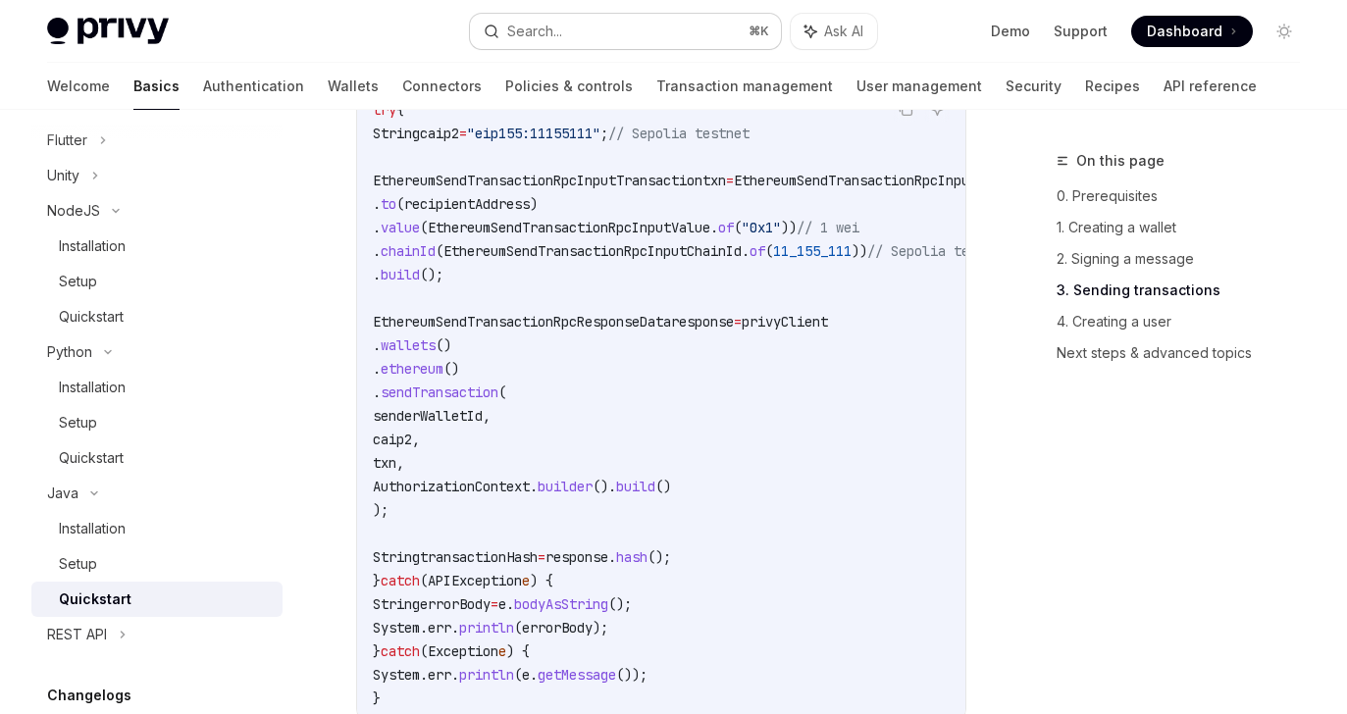
click at [597, 28] on button "Search... ⌘ K" at bounding box center [625, 31] width 311 height 35
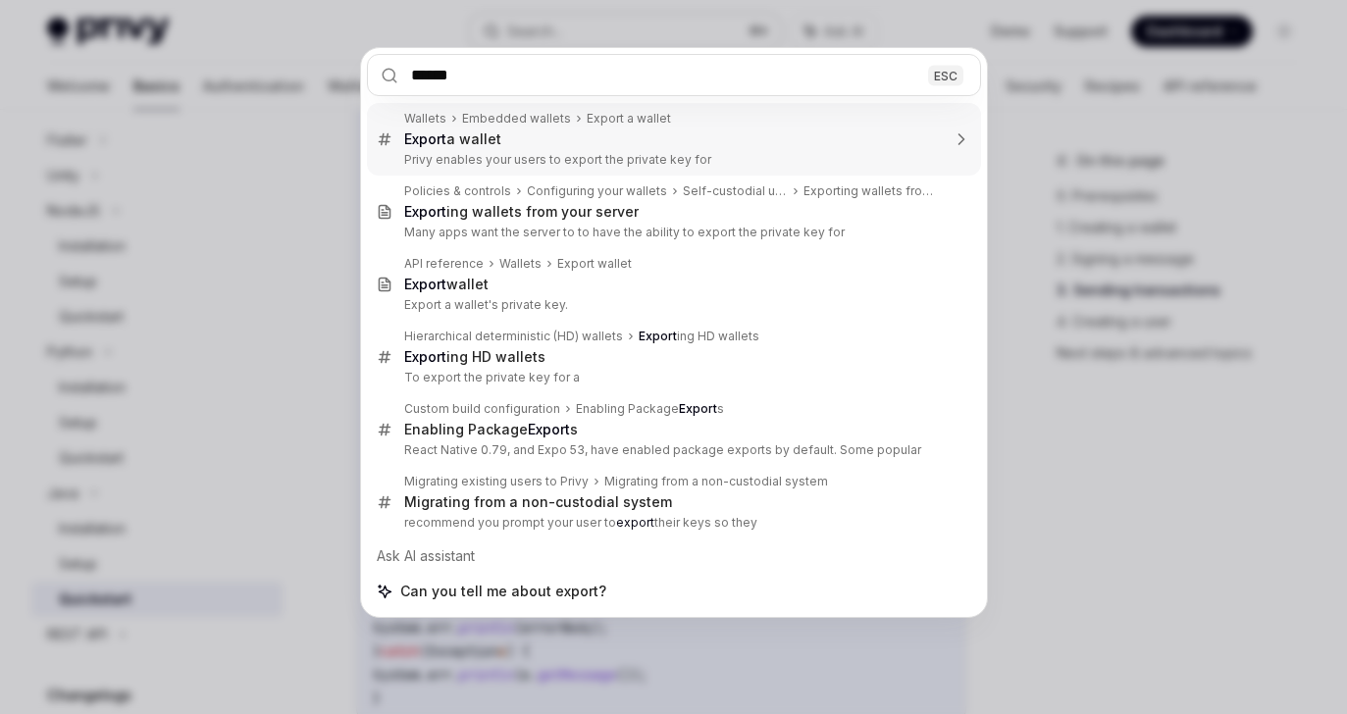
type input "******"
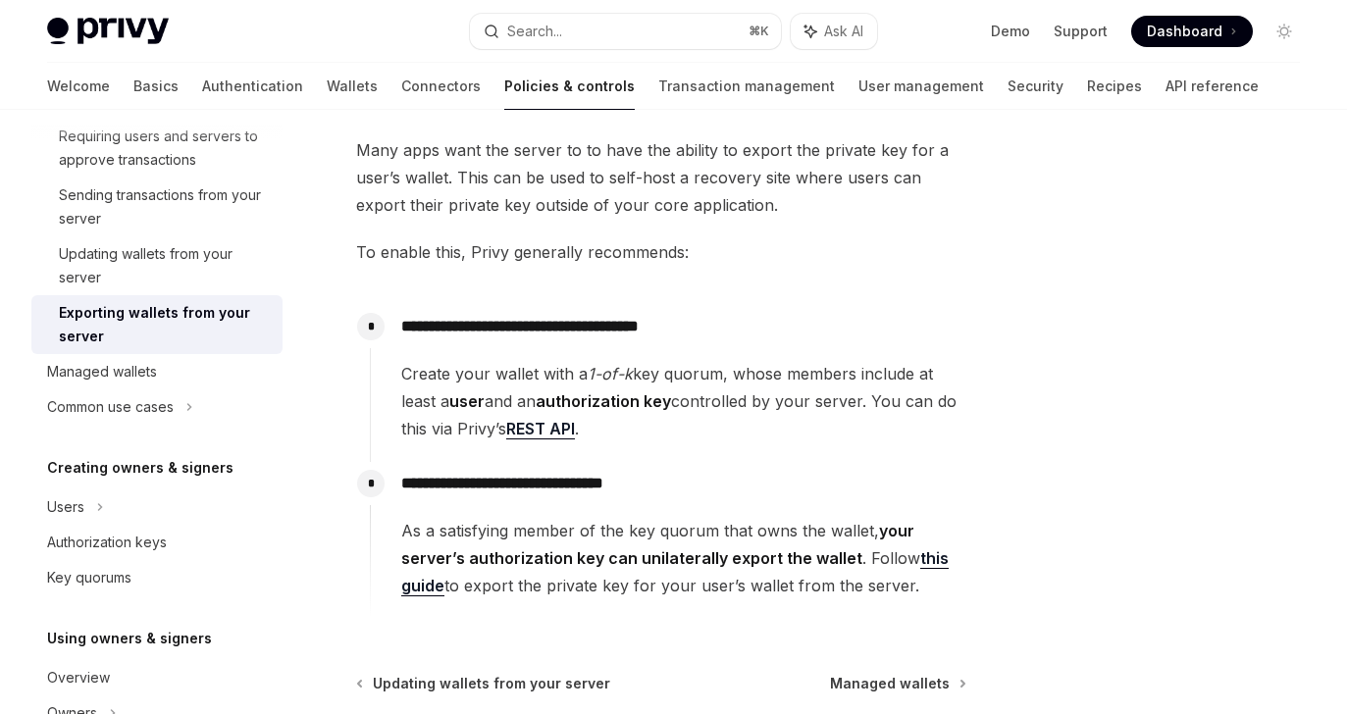
scroll to position [342, 0]
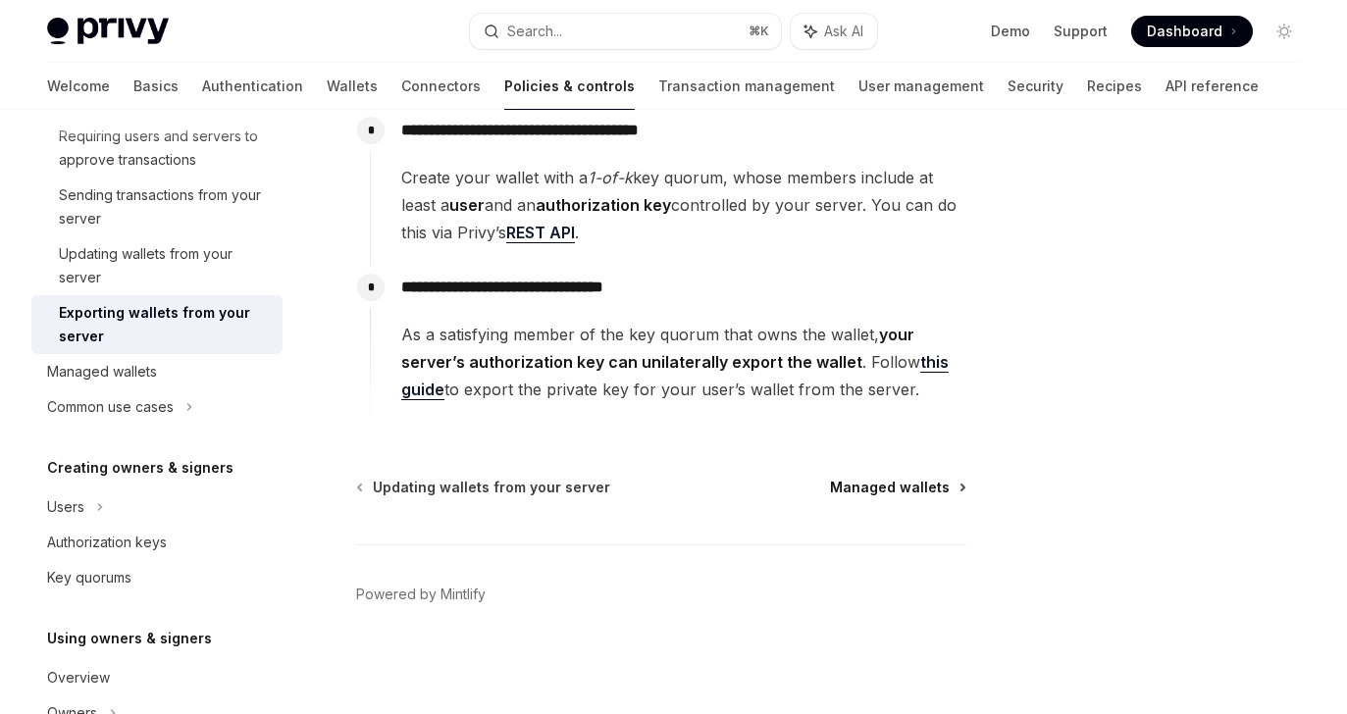
click at [897, 487] on span "Managed wallets" at bounding box center [890, 488] width 120 height 20
type textarea "*"
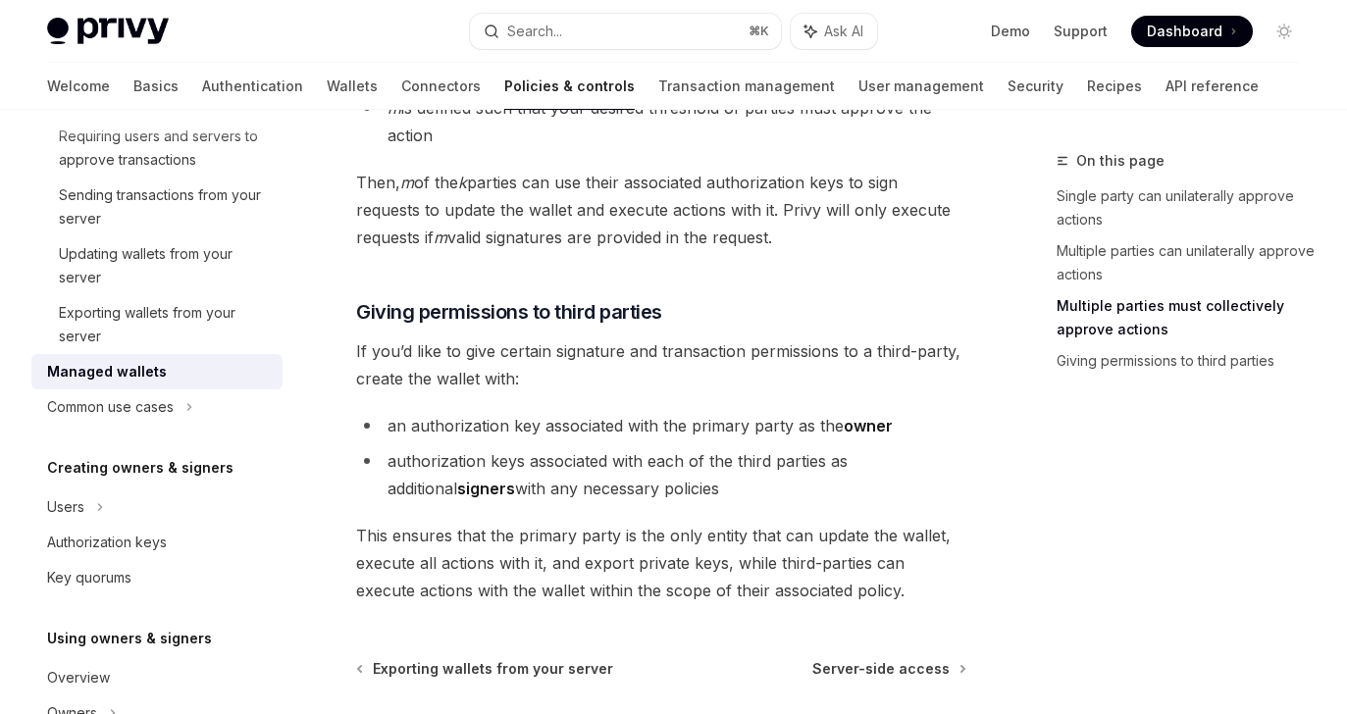
scroll to position [1154, 0]
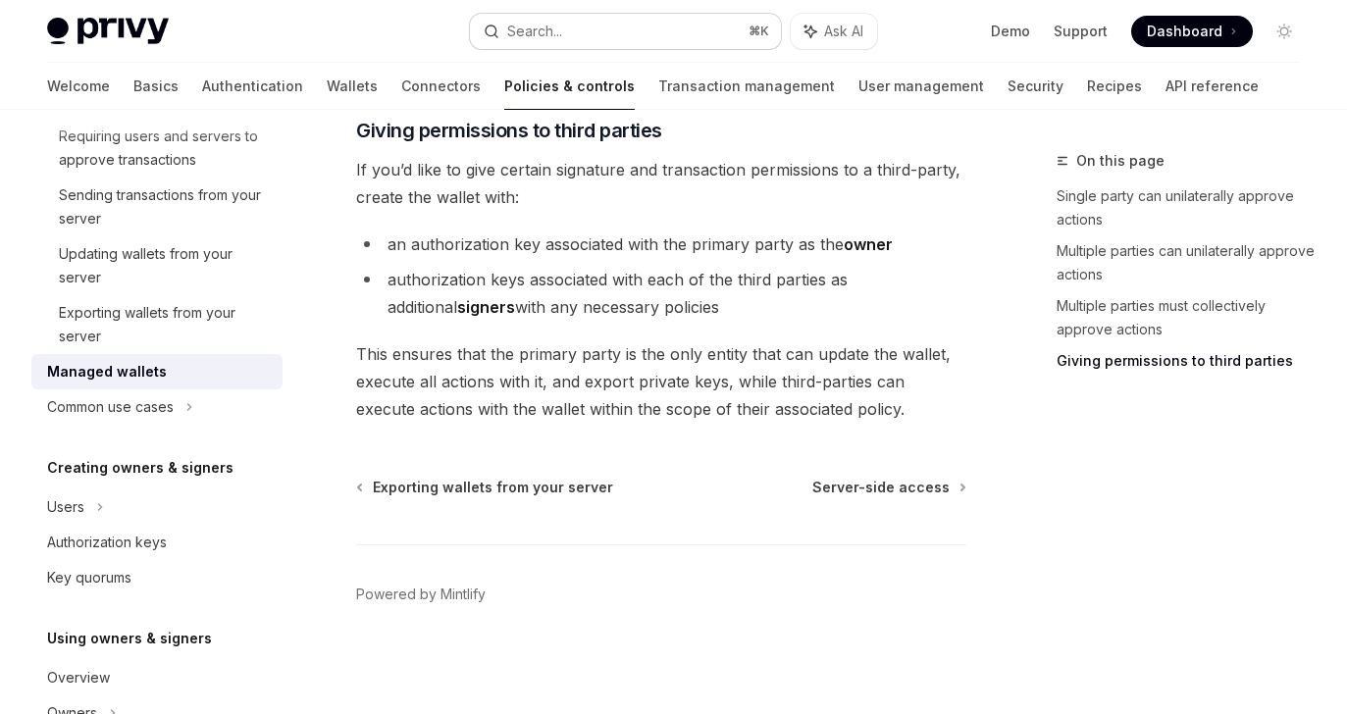
click at [625, 38] on button "Search... ⌘ K" at bounding box center [625, 31] width 311 height 35
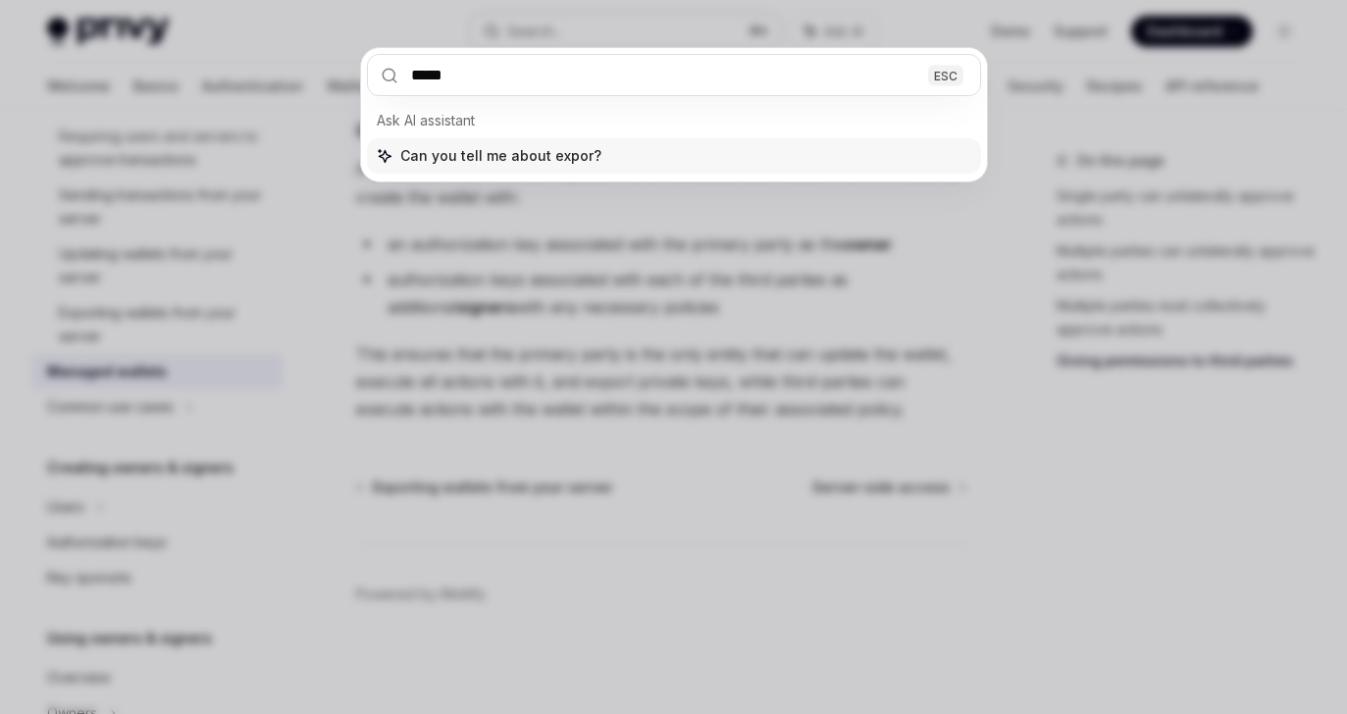
type input "******"
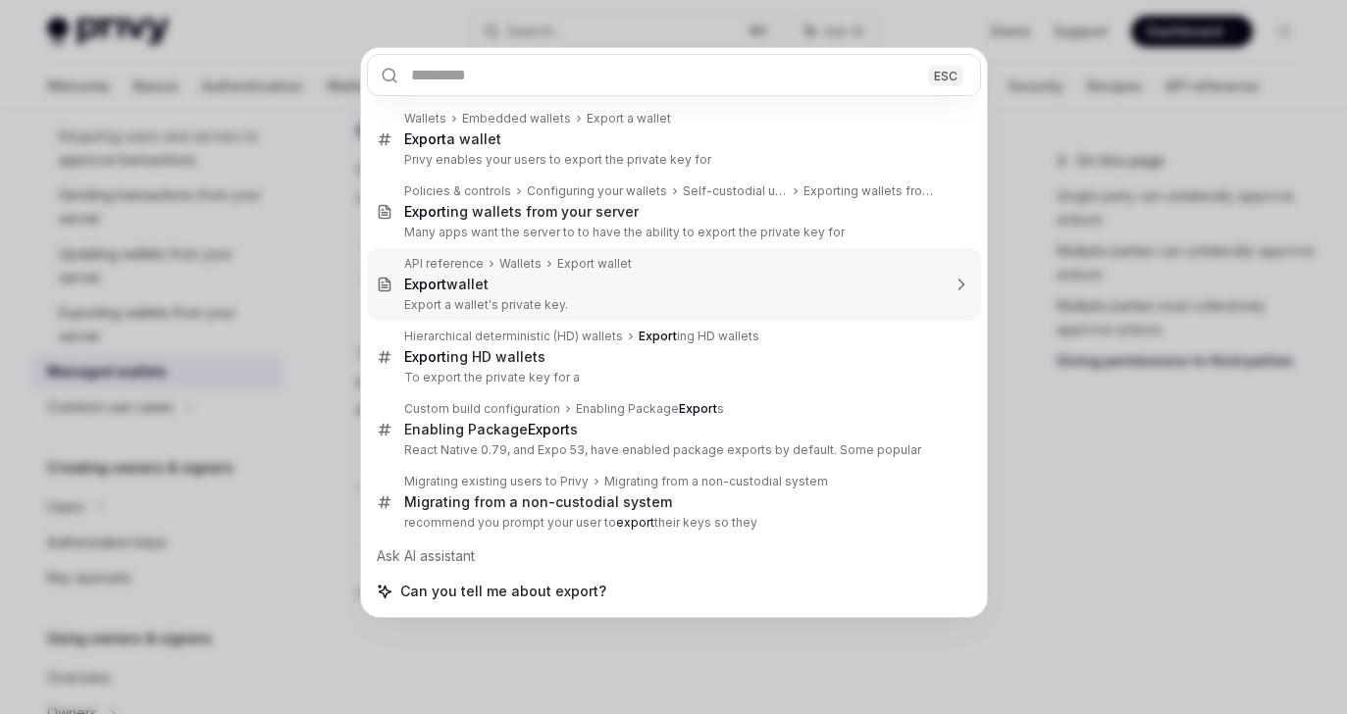
type textarea "*"
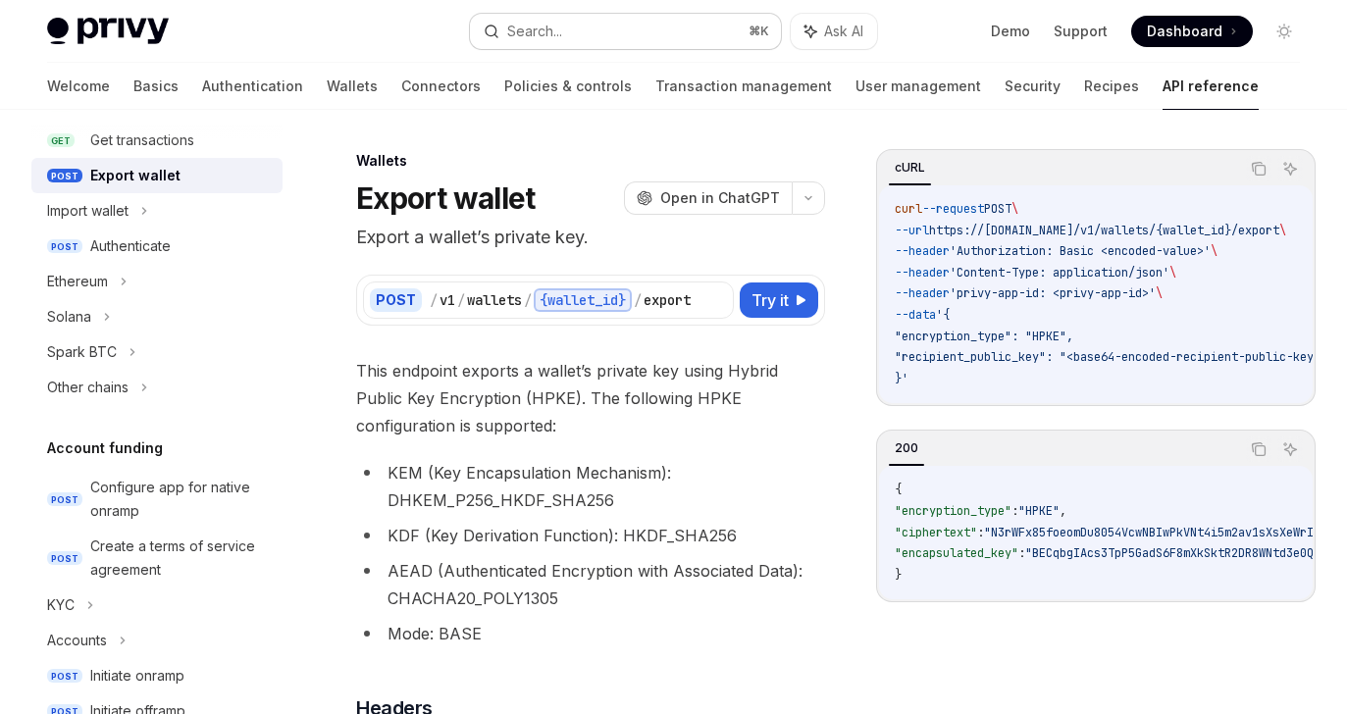
click at [621, 28] on button "Search... ⌘ K" at bounding box center [625, 31] width 311 height 35
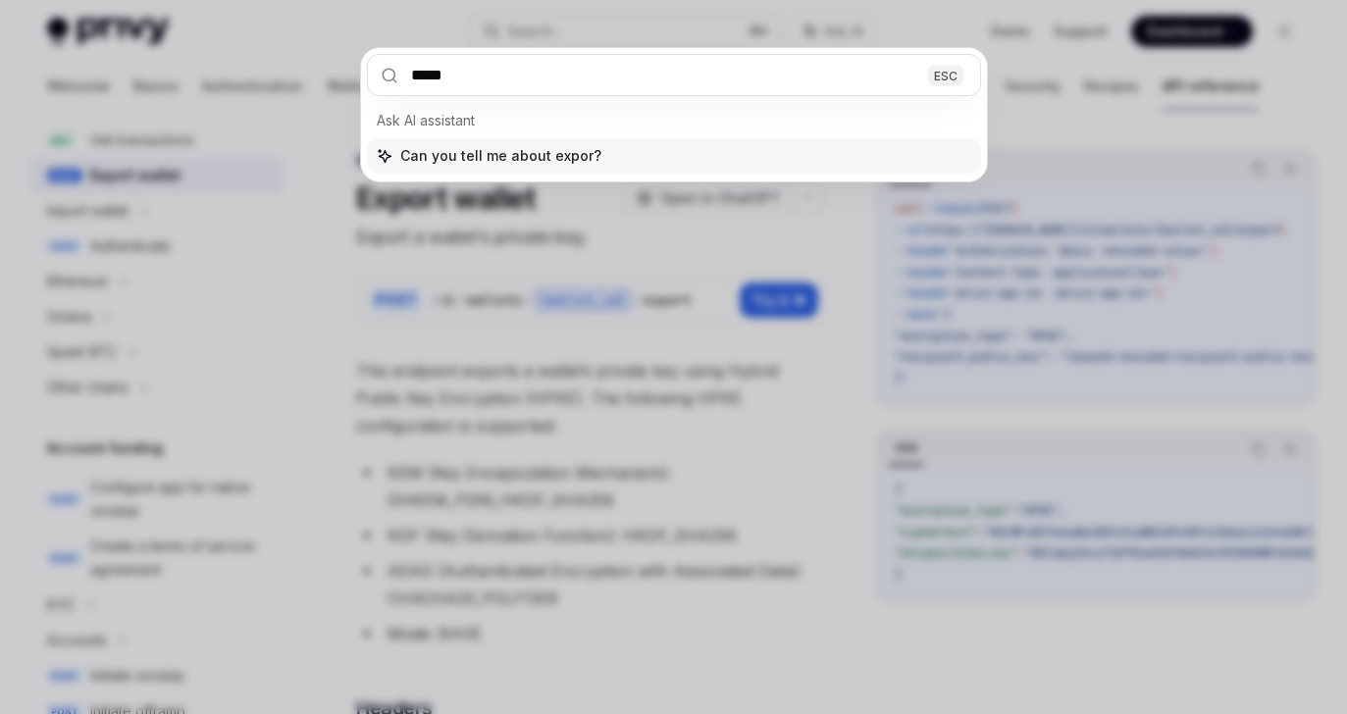
type input "******"
type input "********"
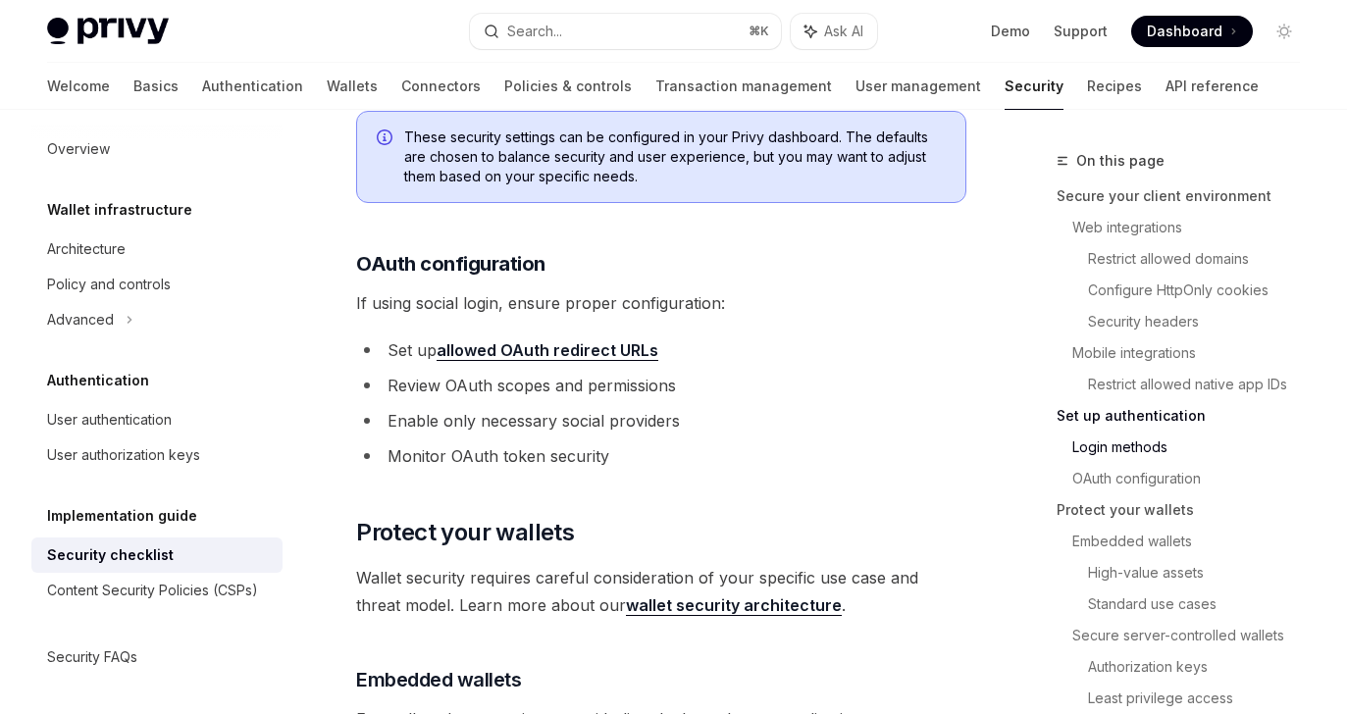
scroll to position [2272, 0]
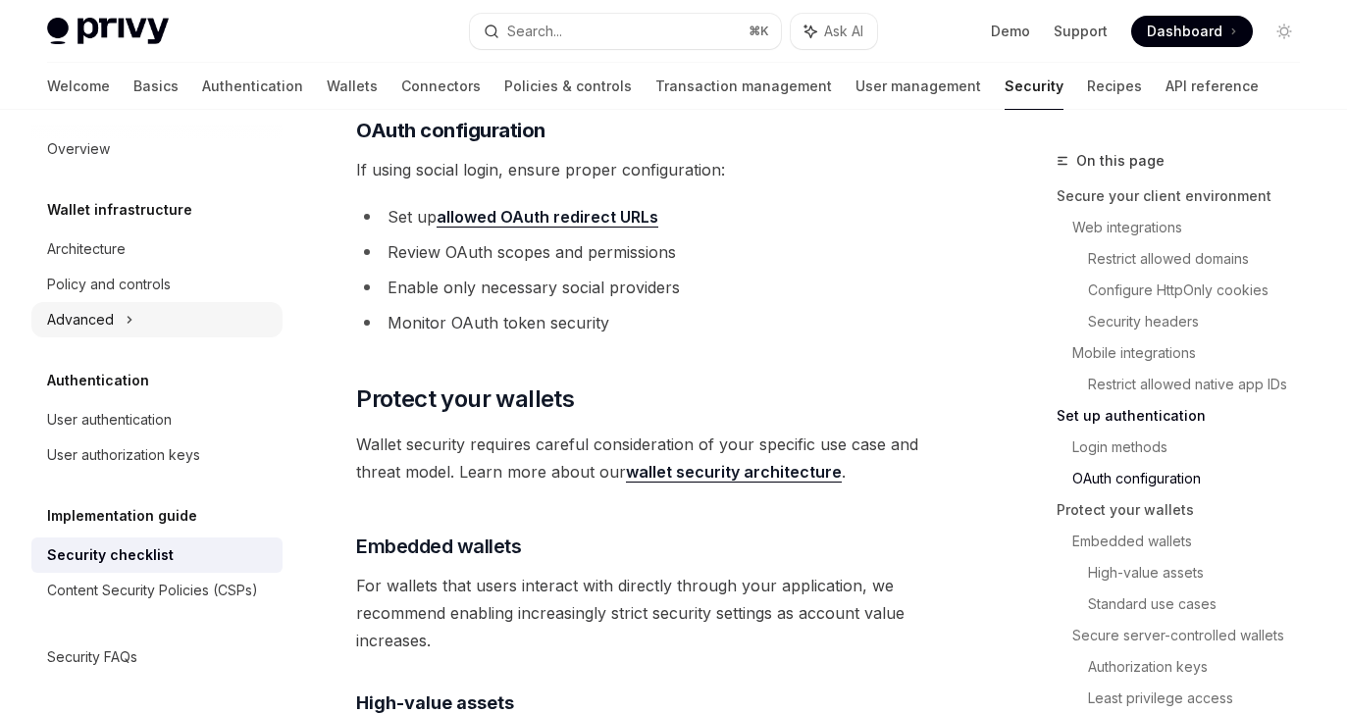
click at [114, 318] on div "Advanced" at bounding box center [156, 319] width 251 height 35
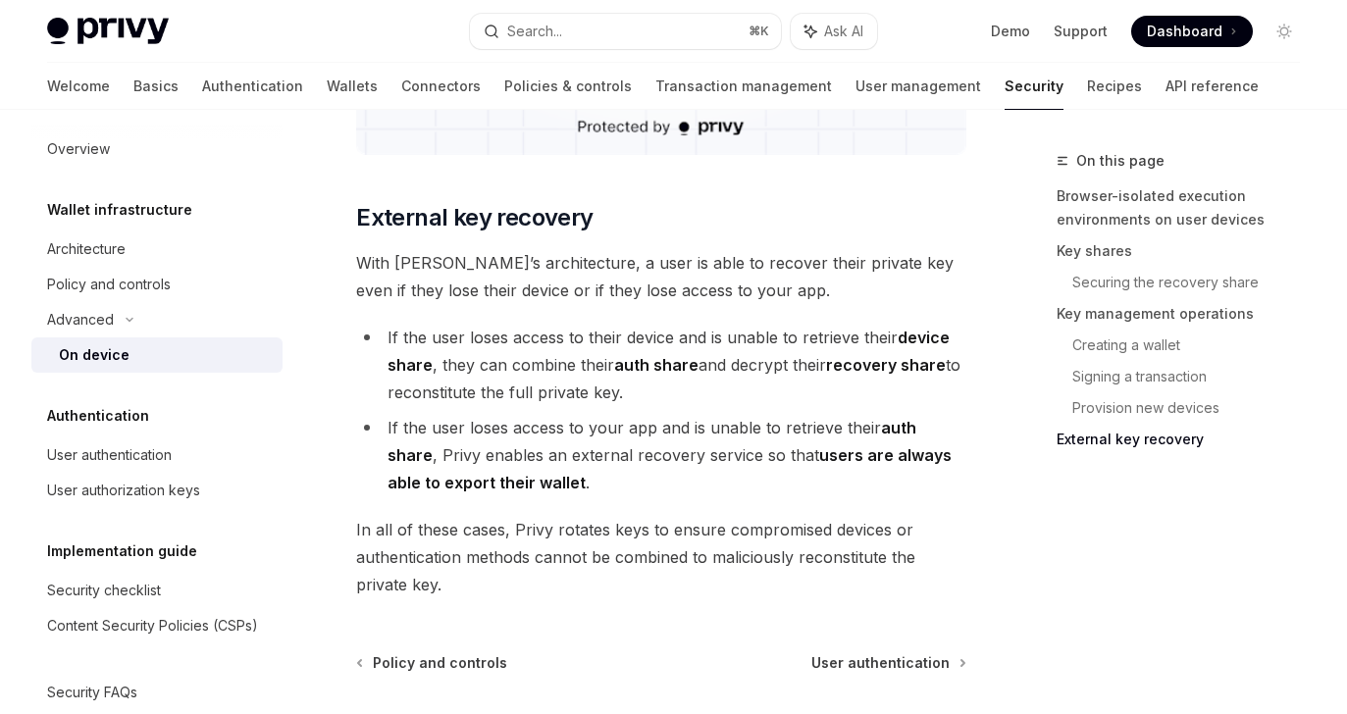
scroll to position [5759, 0]
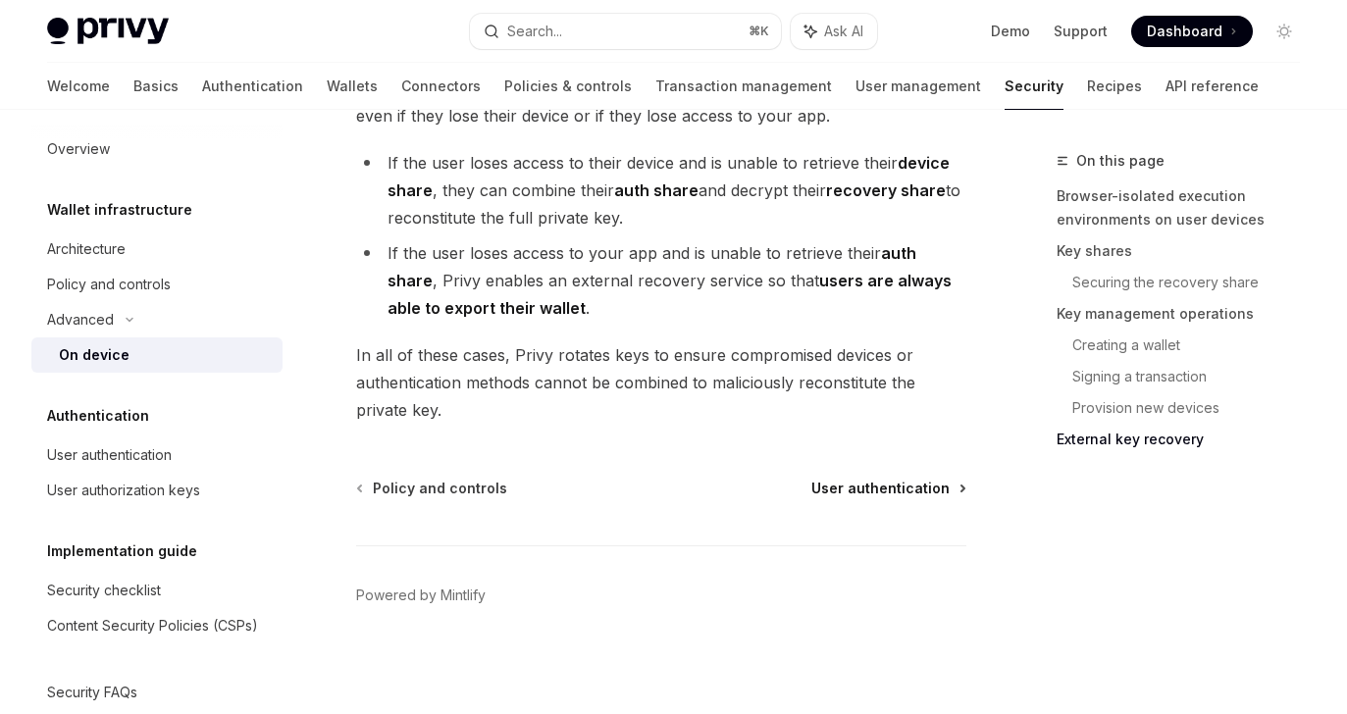
click at [894, 486] on span "User authentication" at bounding box center [880, 489] width 138 height 20
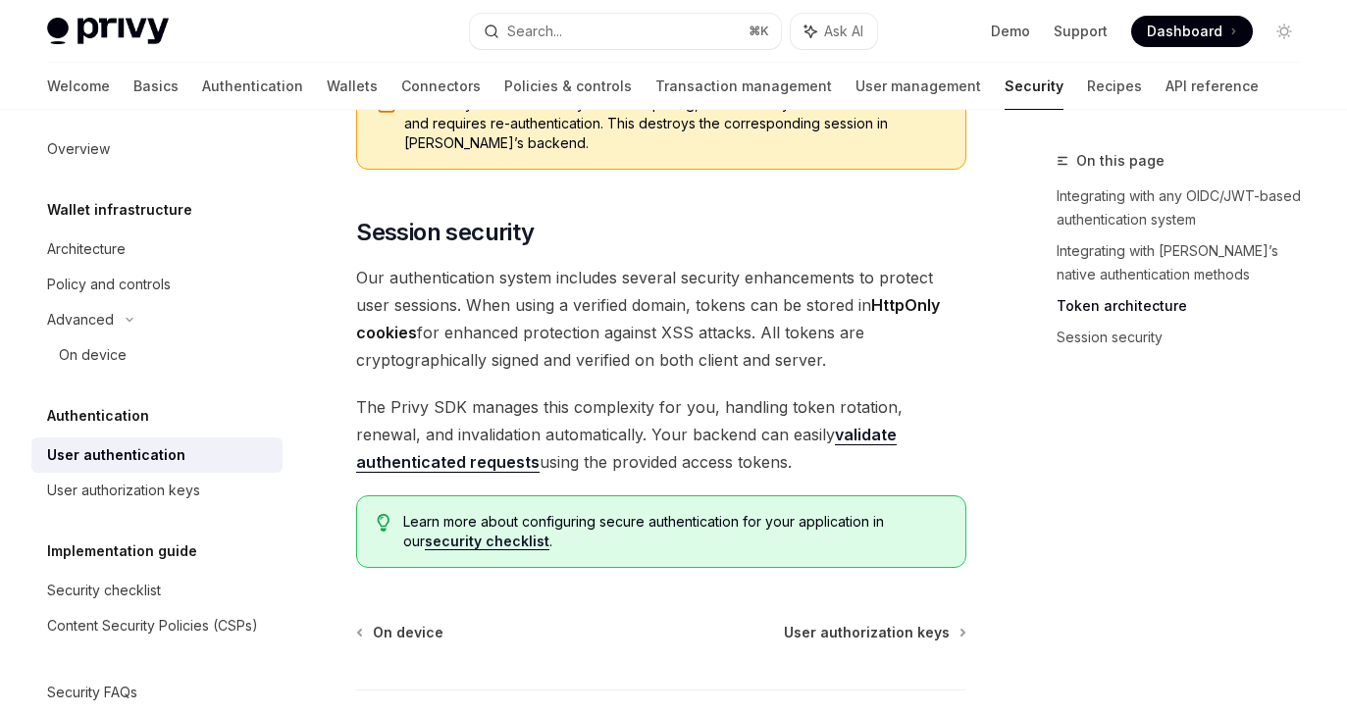
scroll to position [1900, 0]
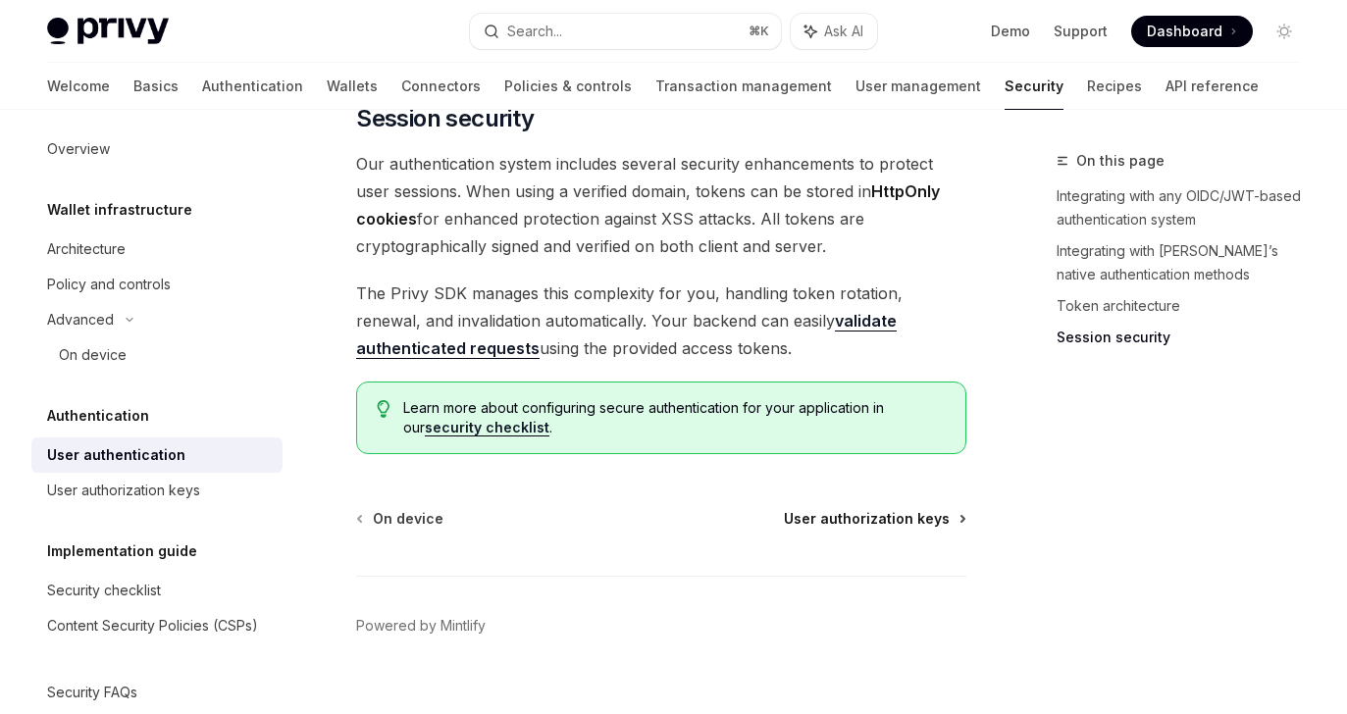
click at [861, 509] on span "User authorization keys" at bounding box center [867, 519] width 166 height 20
type textarea "*"
